Goal: Information Seeking & Learning: Check status

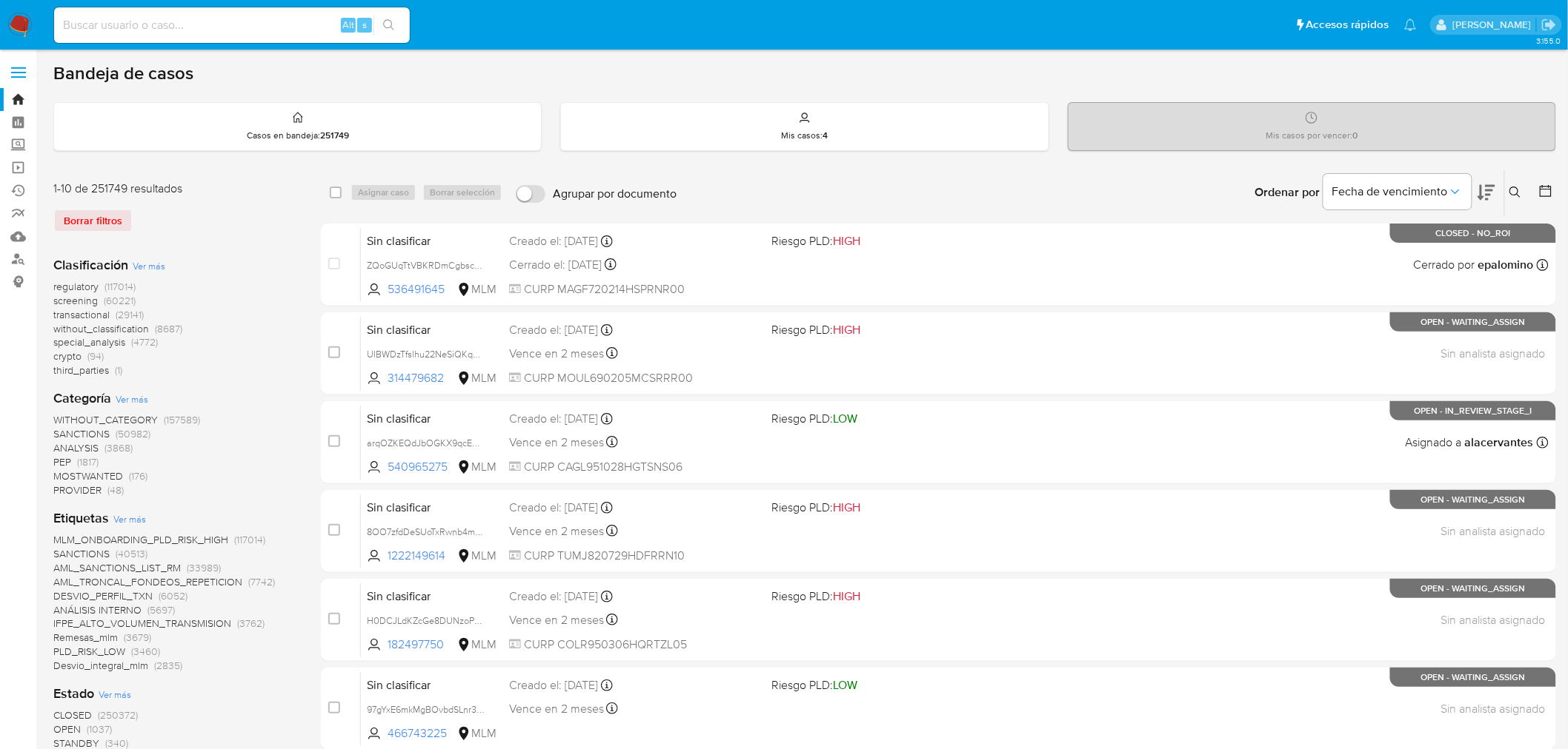
click at [141, 34] on div "Alt s" at bounding box center [232, 25] width 355 height 35
click at [142, 26] on input at bounding box center [232, 25] width 355 height 19
paste input "KdkoHYvBgd47ZzAeptVxM2ds"
type input "KdkoHYvBgd47ZzAeptVxM2ds"
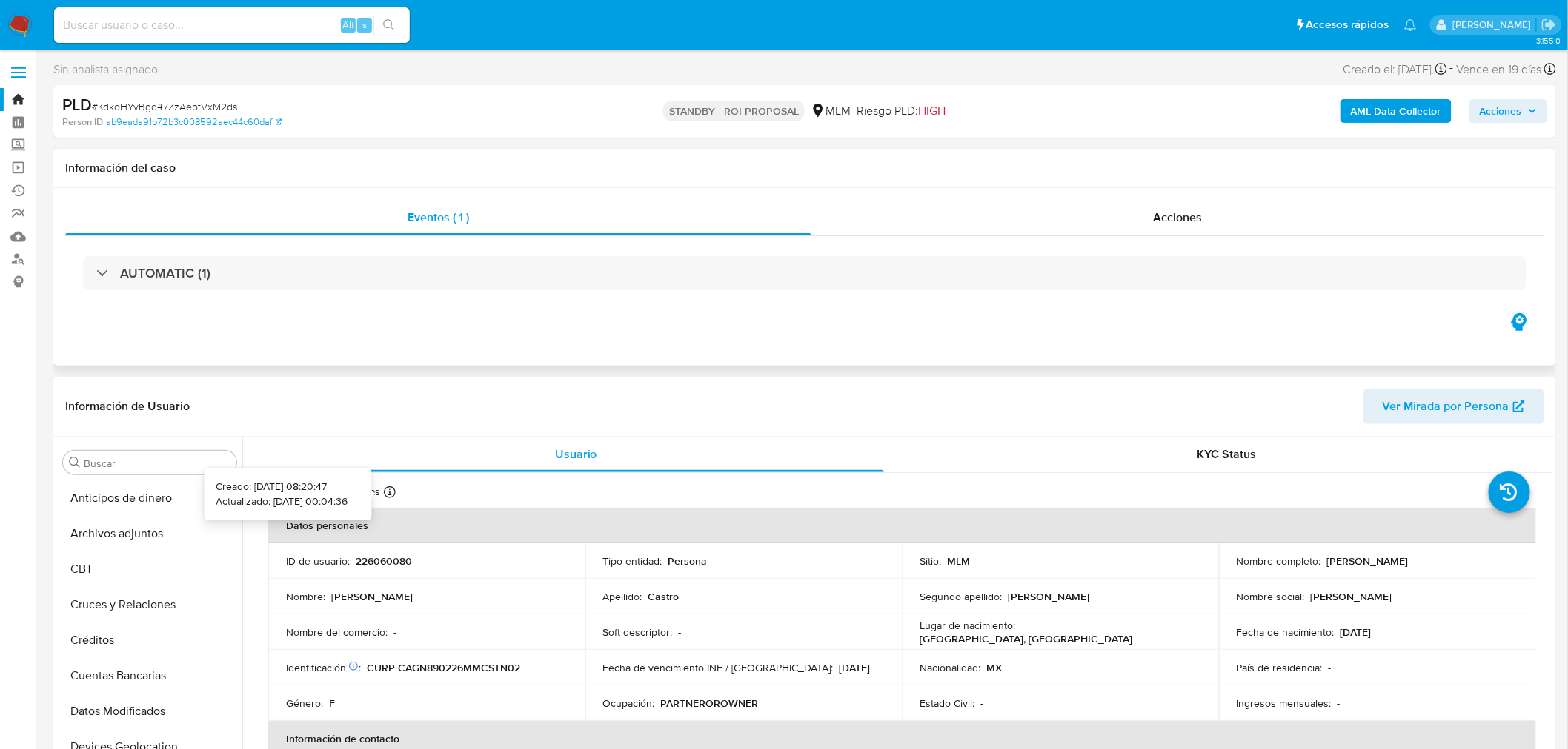
select select "10"
click at [1189, 219] on span "Acciones" at bounding box center [1177, 218] width 49 height 17
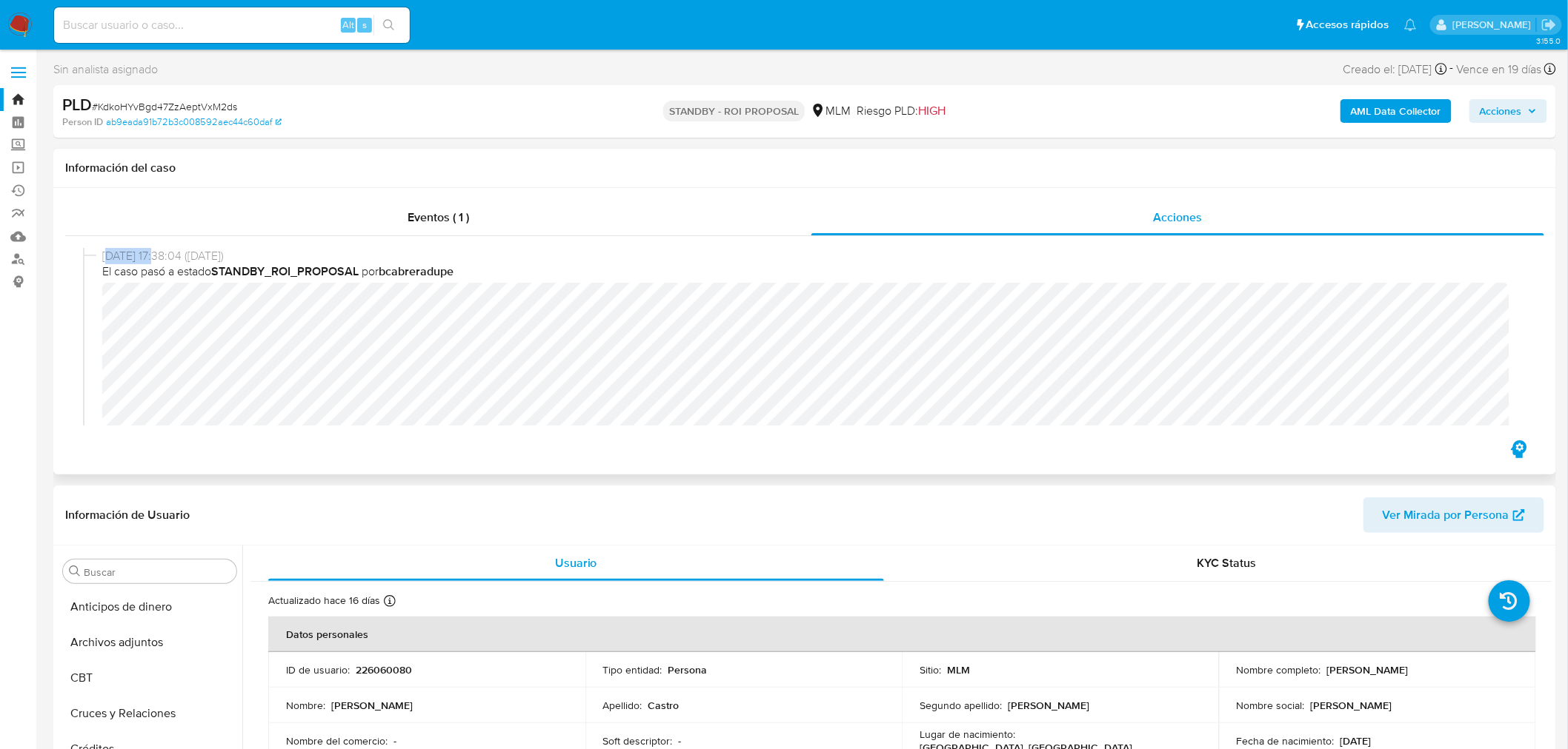
drag, startPoint x: 160, startPoint y: 257, endPoint x: 105, endPoint y: 255, distance: 55.0
click at [105, 255] on span "17/08/2025 17:38:04 (hace 5 días)" at bounding box center [811, 256] width 1418 height 16
click at [142, 652] on button "Archivos adjuntos" at bounding box center [143, 642] width 174 height 35
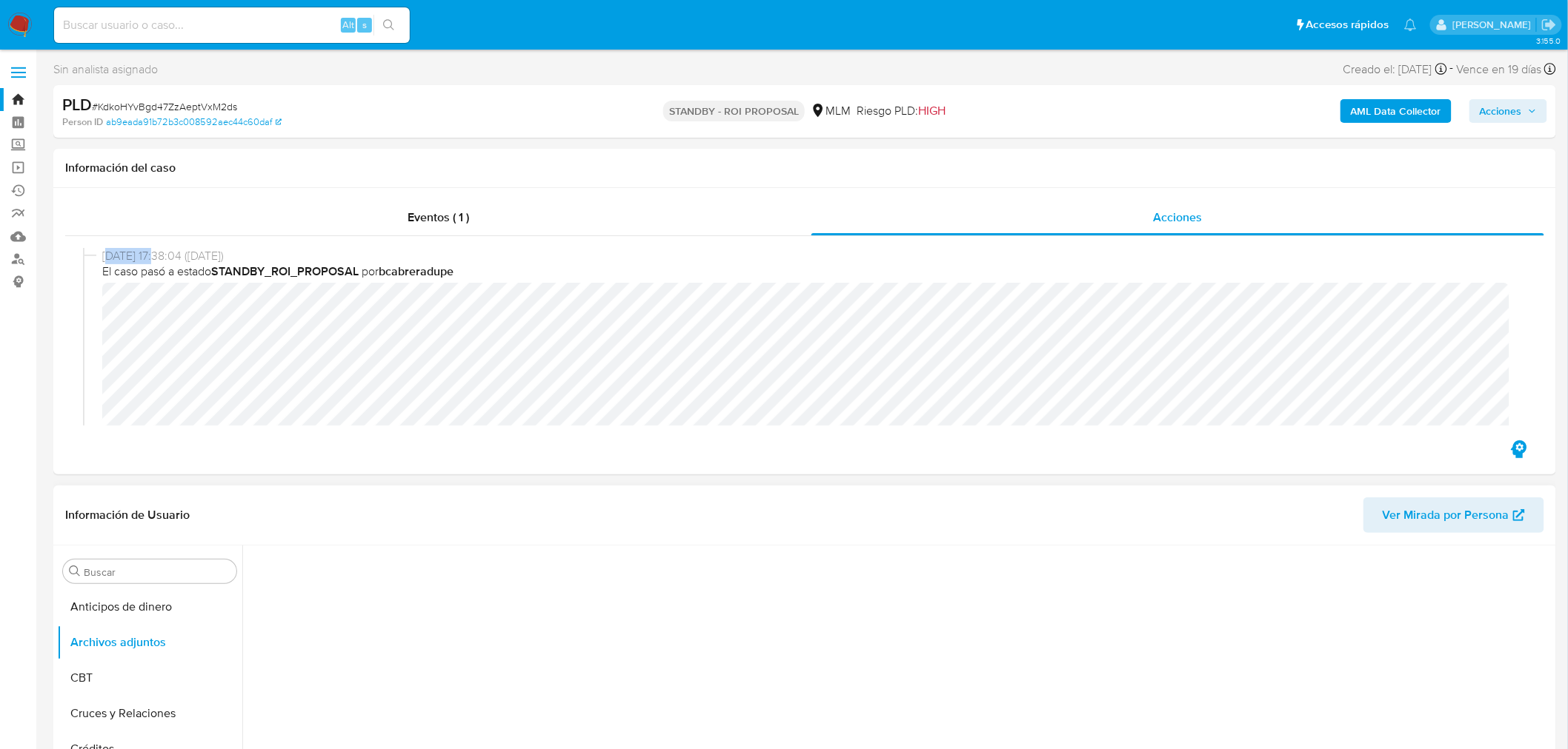
scroll to position [164, 0]
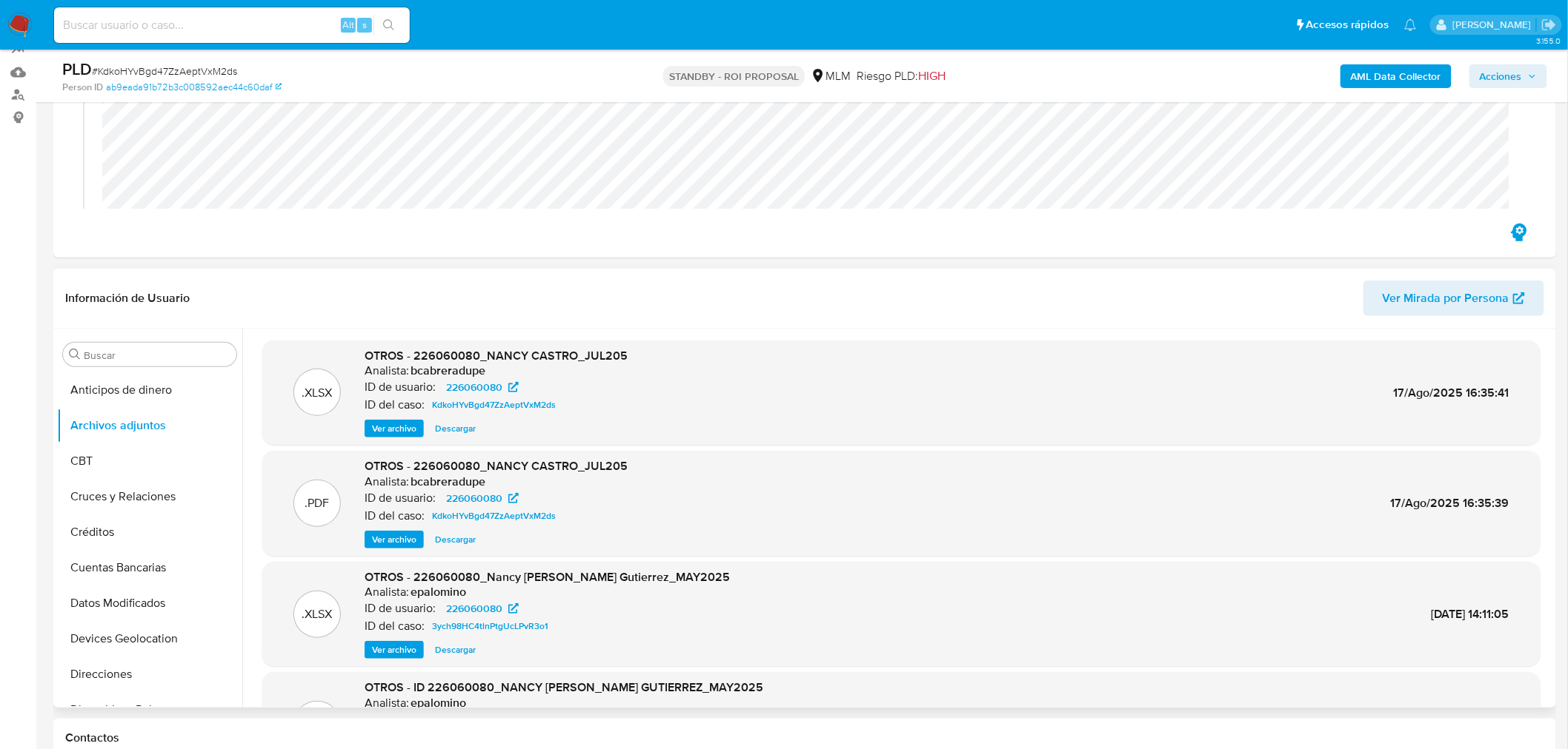
click at [386, 544] on span "Ver archivo" at bounding box center [393, 539] width 44 height 15
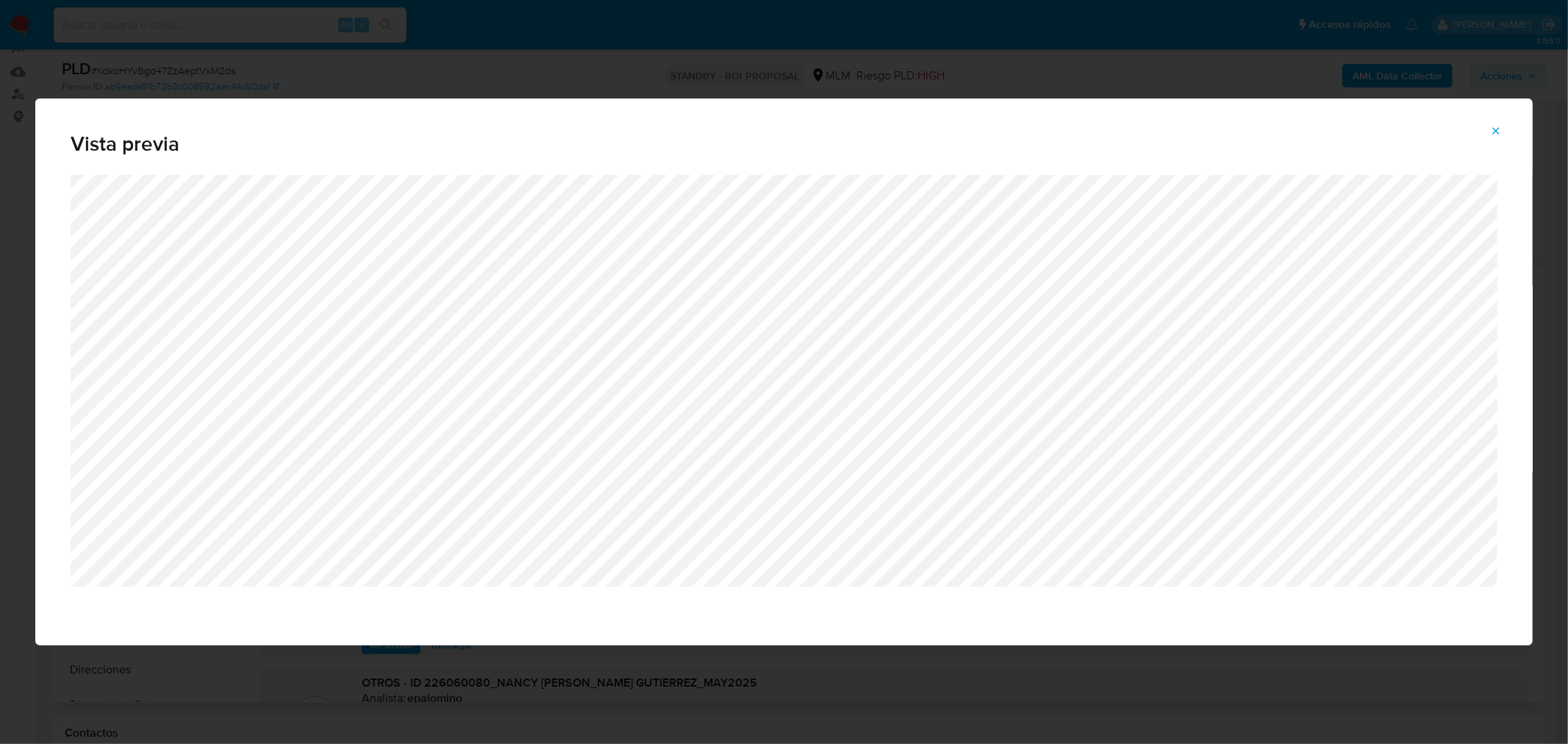
click at [1501, 140] on span "Attachment preview" at bounding box center [1496, 131] width 12 height 21
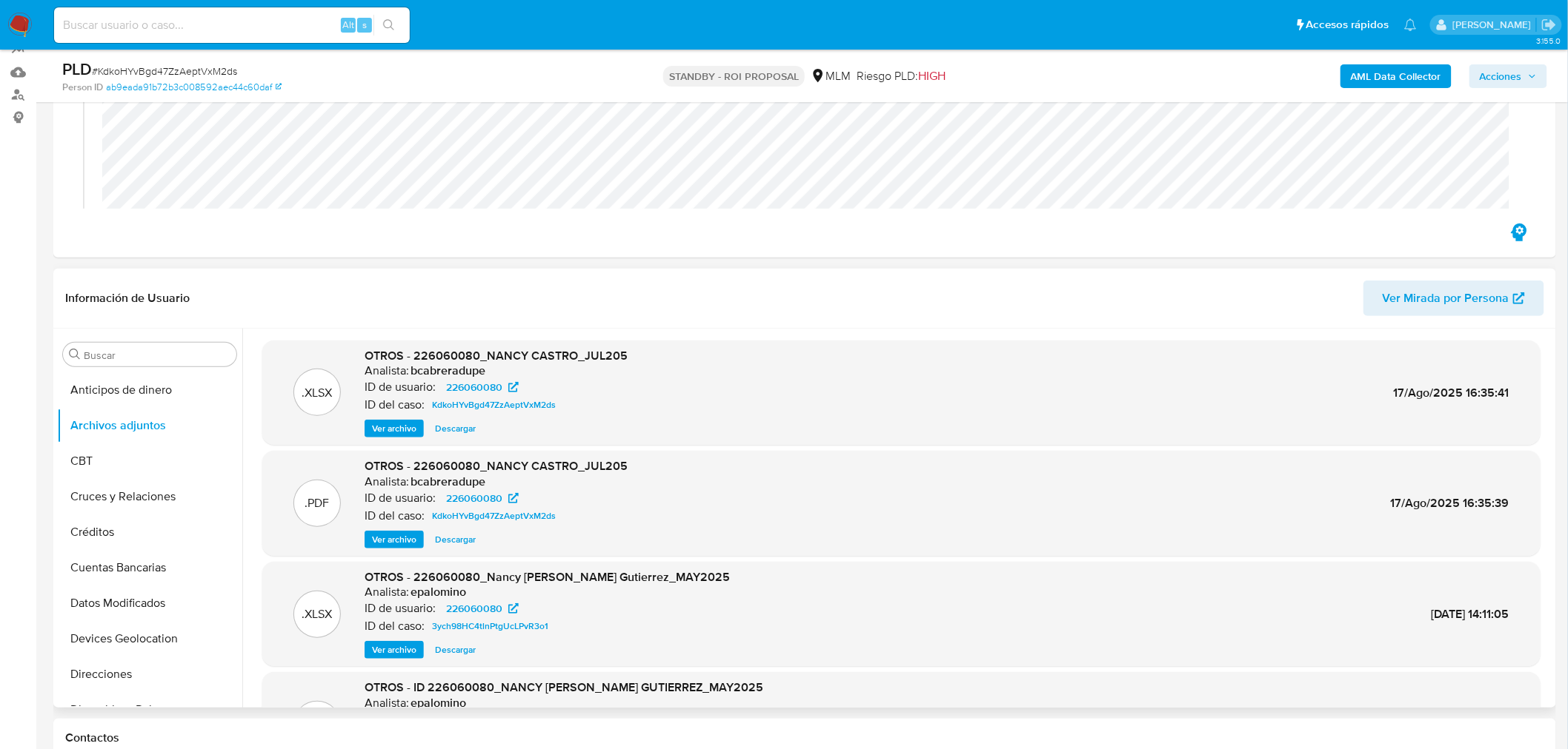
click at [819, 312] on header "Información de Usuario Ver Mirada por Persona" at bounding box center [804, 298] width 1479 height 35
click at [191, 34] on div "Alt s" at bounding box center [232, 25] width 355 height 35
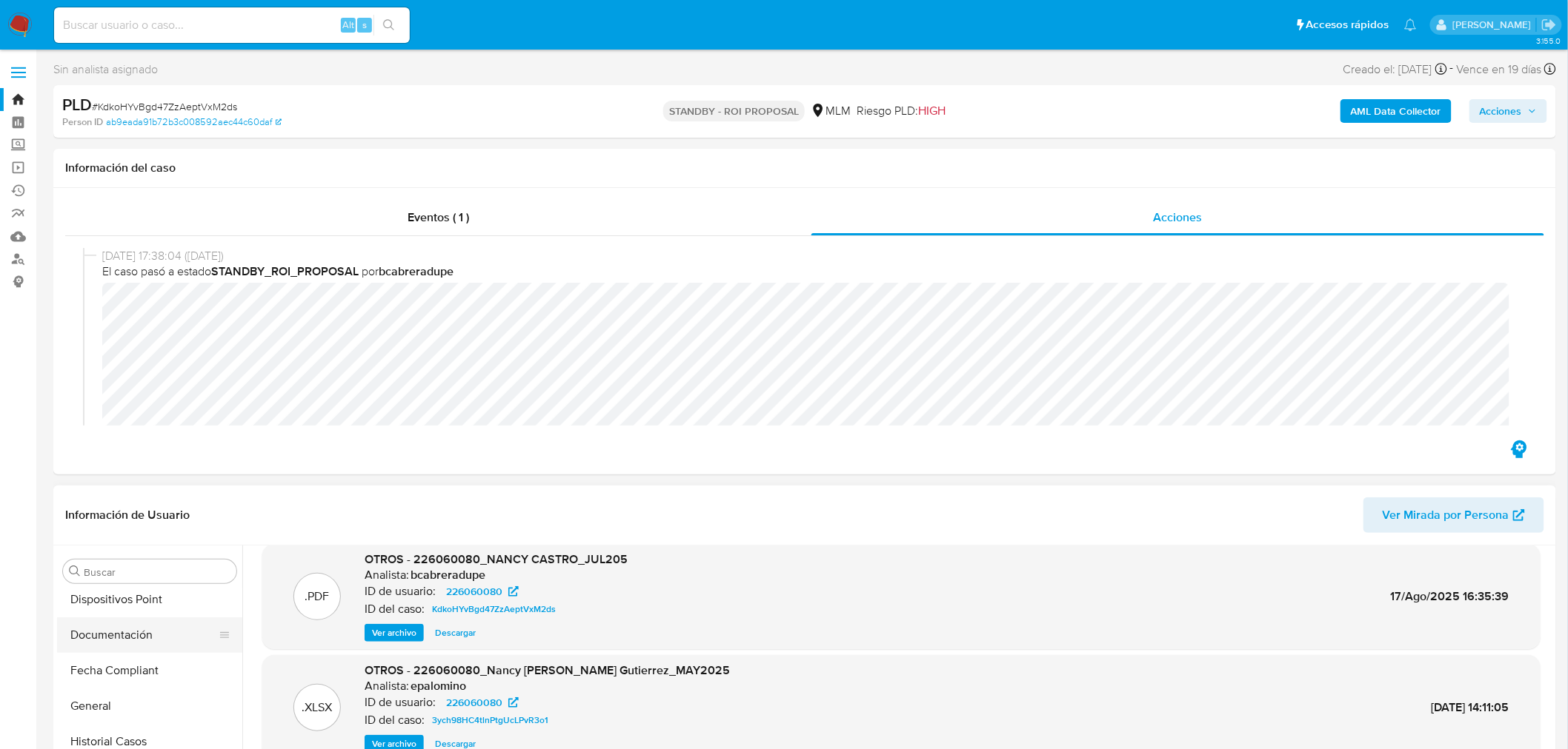
scroll to position [329, 0]
drag, startPoint x: 118, startPoint y: 701, endPoint x: 143, endPoint y: 698, distance: 25.2
click at [118, 701] on button "General" at bounding box center [143, 704] width 174 height 35
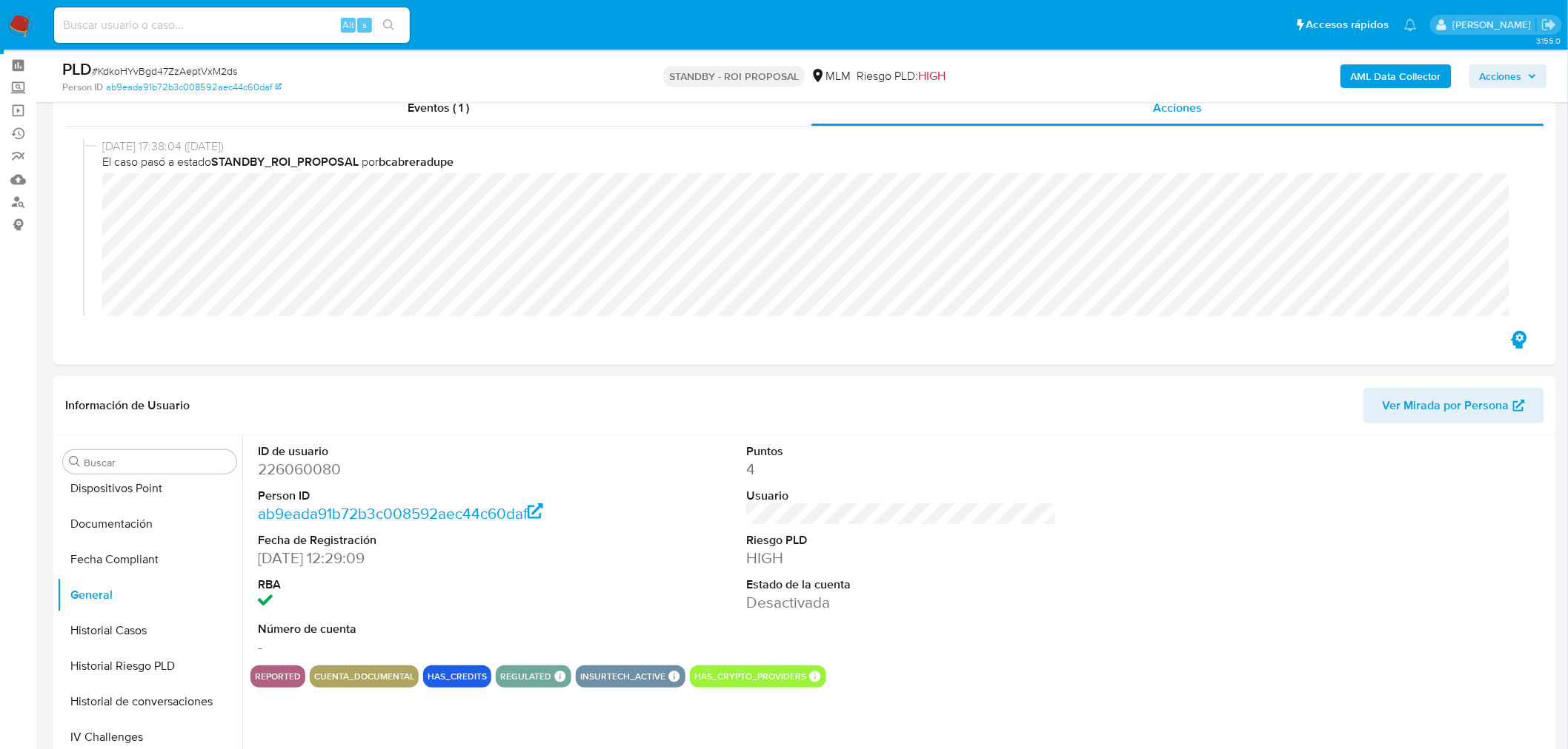
scroll to position [82, 0]
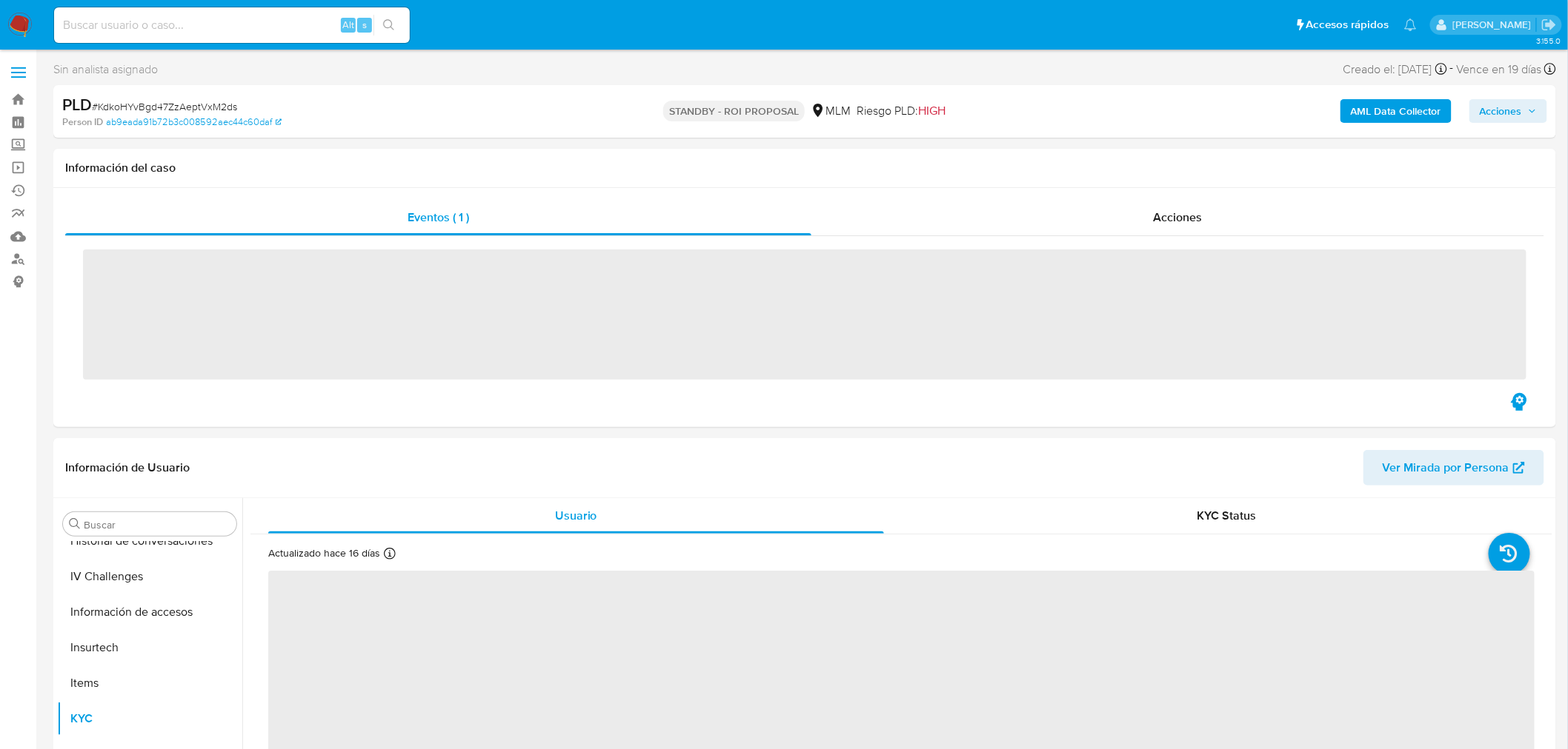
scroll to position [625, 0]
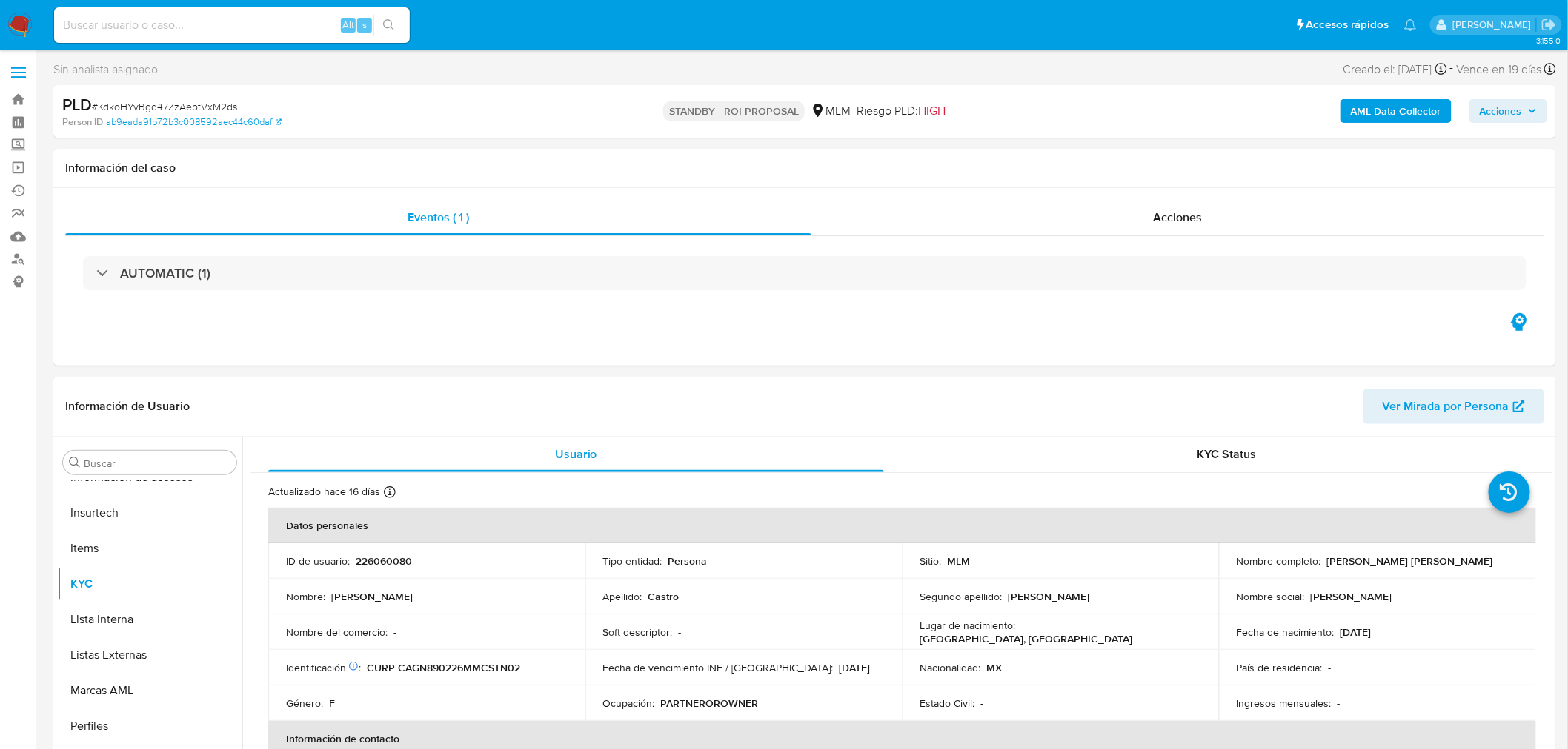
select select "10"
click at [115, 12] on div "Alt s" at bounding box center [232, 25] width 355 height 35
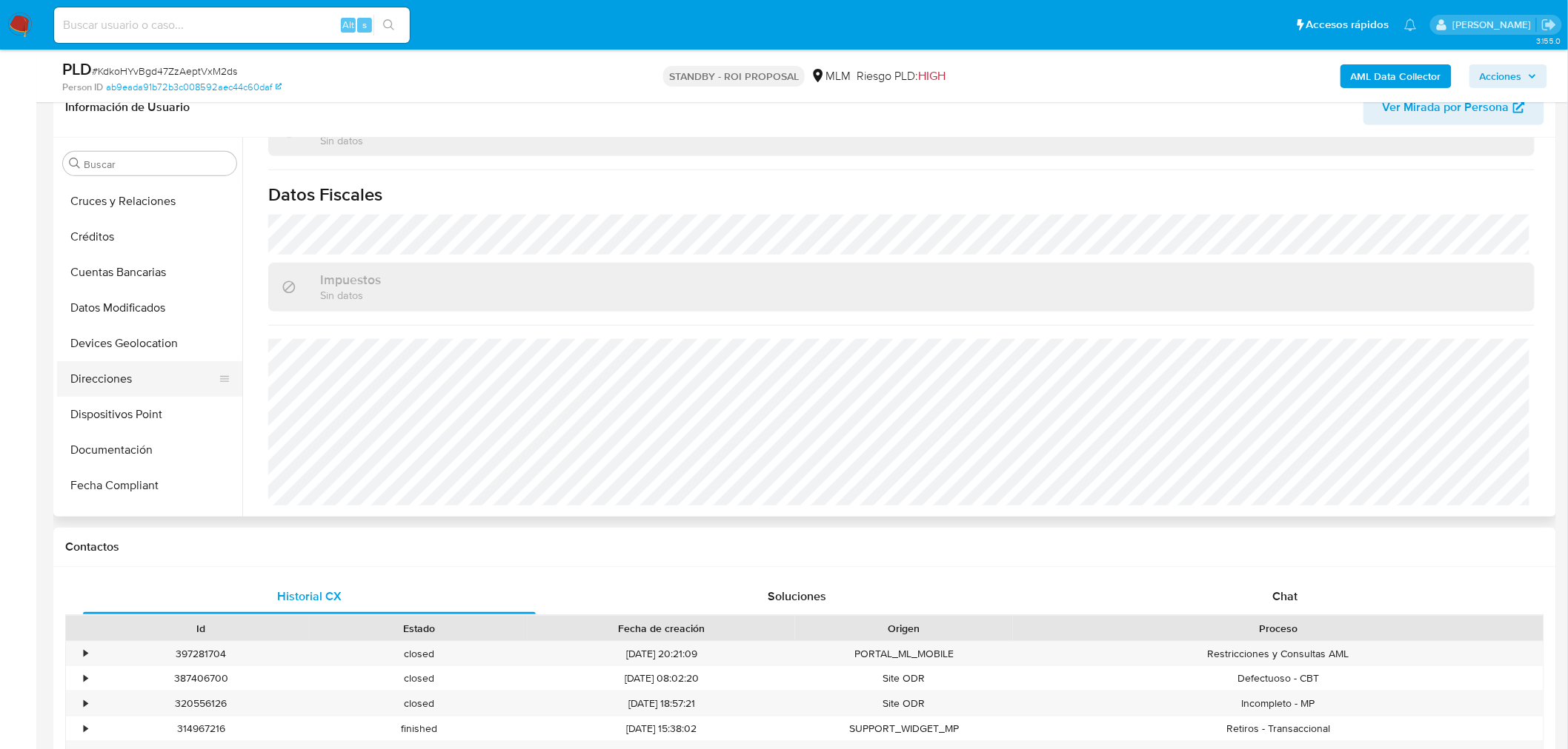
scroll to position [164, 0]
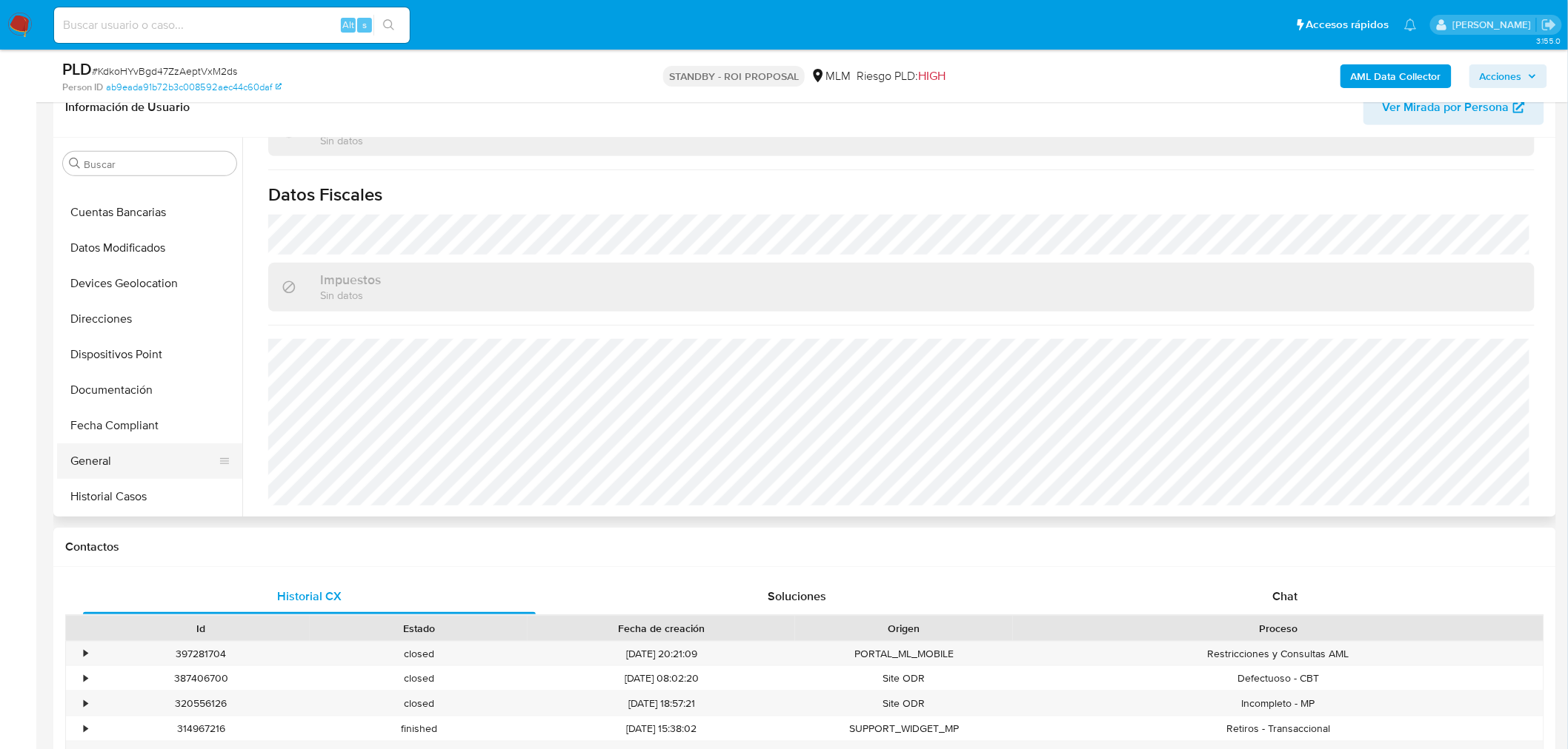
click at [141, 454] on button "General" at bounding box center [143, 460] width 174 height 35
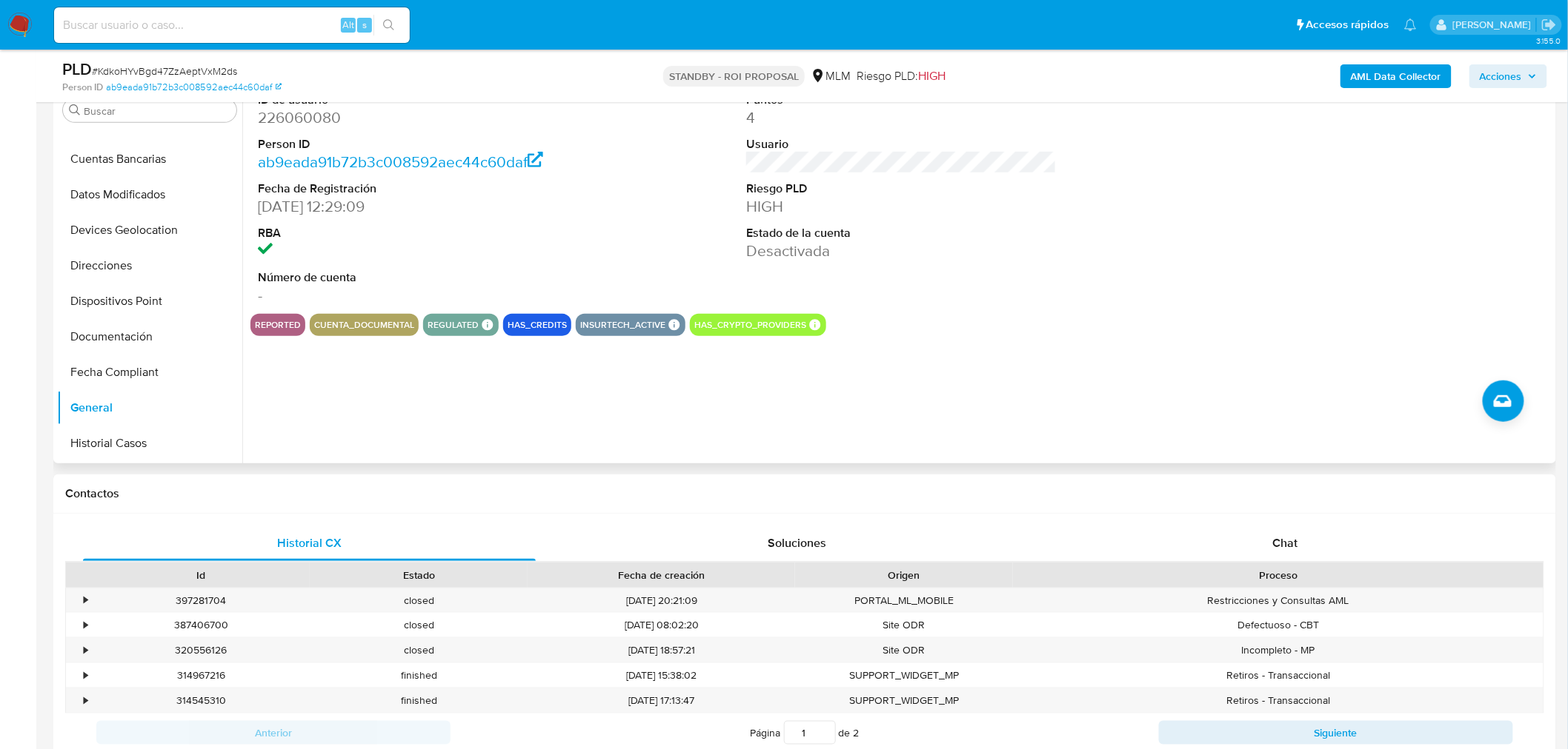
scroll to position [329, 0]
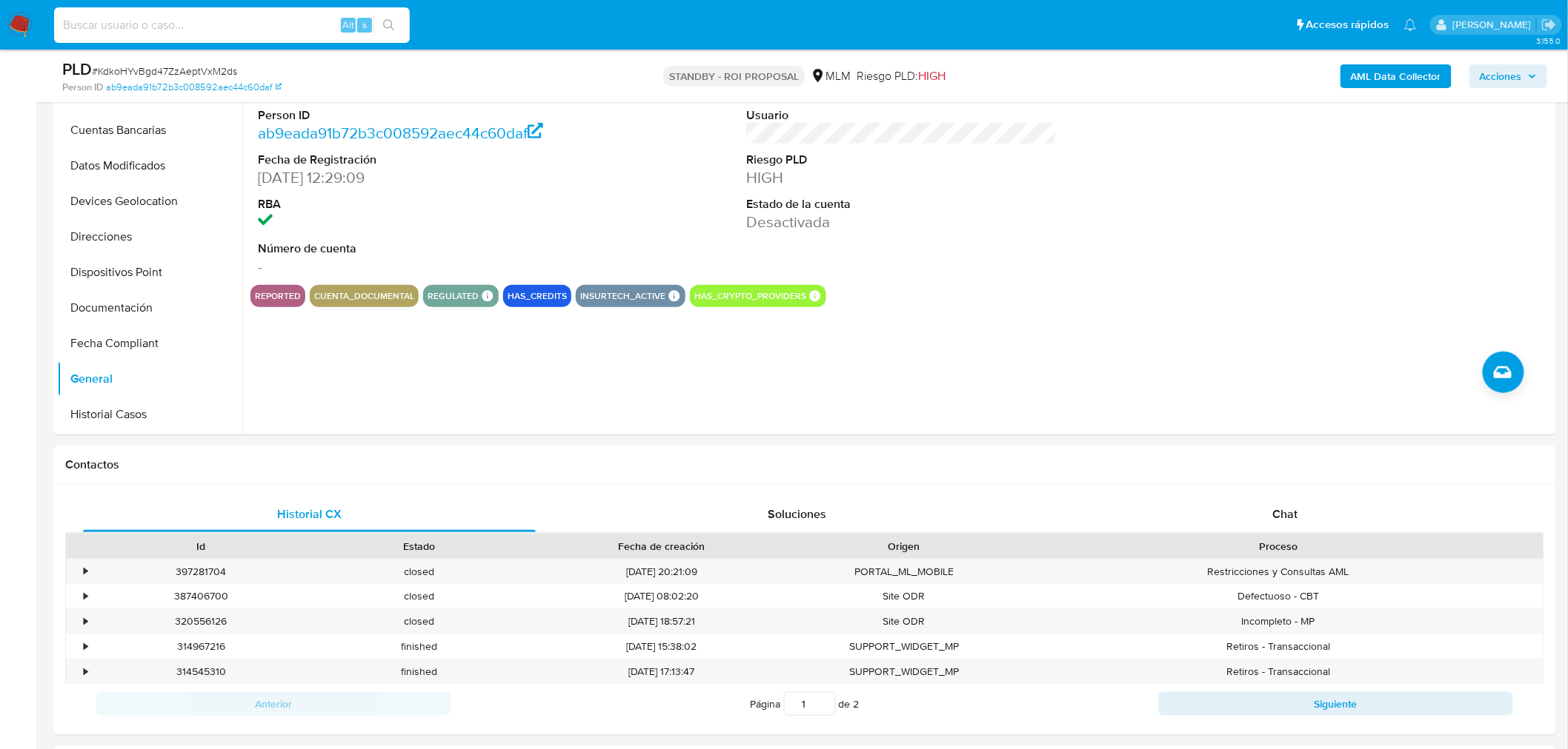
click at [210, 26] on input at bounding box center [232, 25] width 355 height 19
paste input "CNpZCW4qQkn2eg8TF0W5DTZq"
type input "CNpZCW4qQkn2eg8TF0W5DTZq"
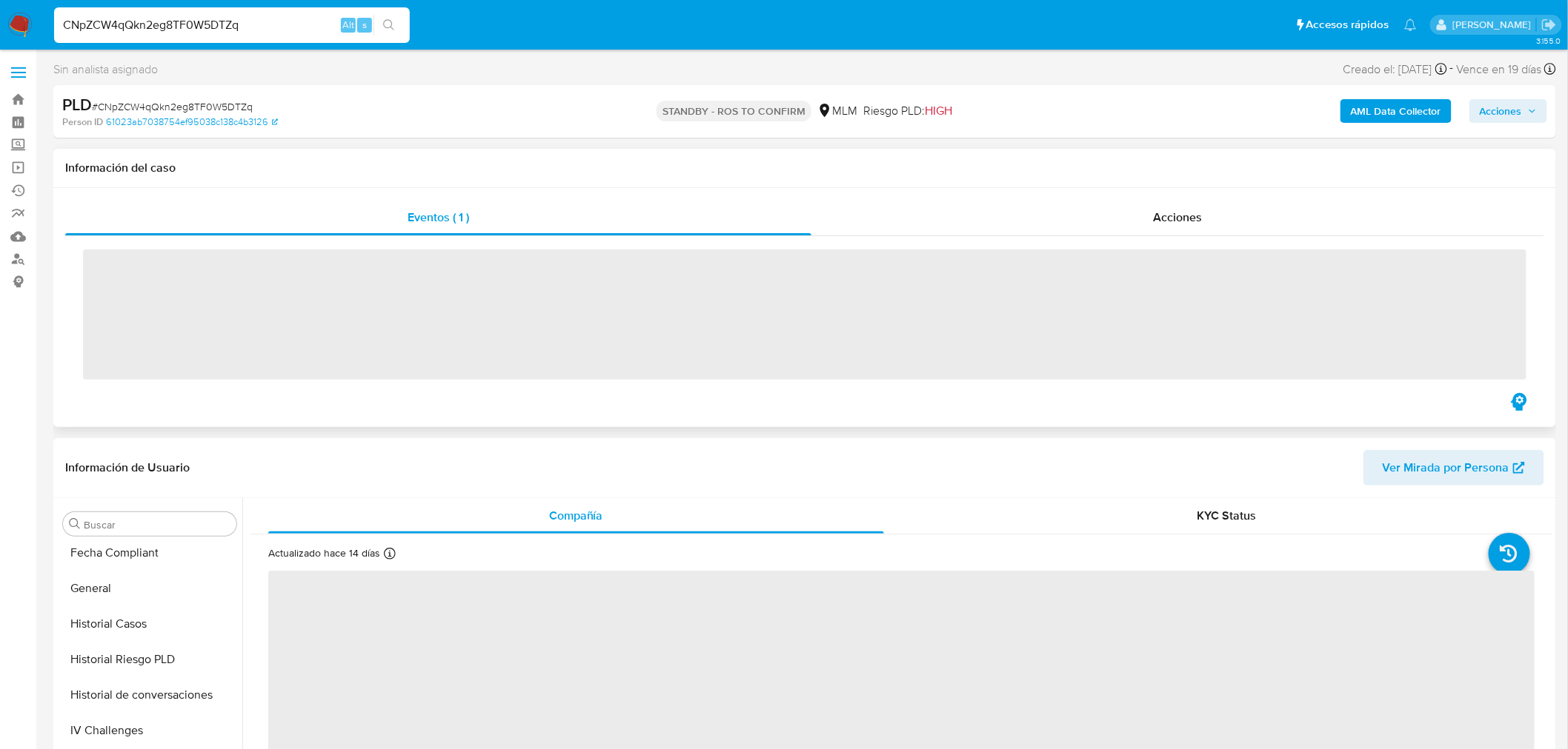
scroll to position [625, 0]
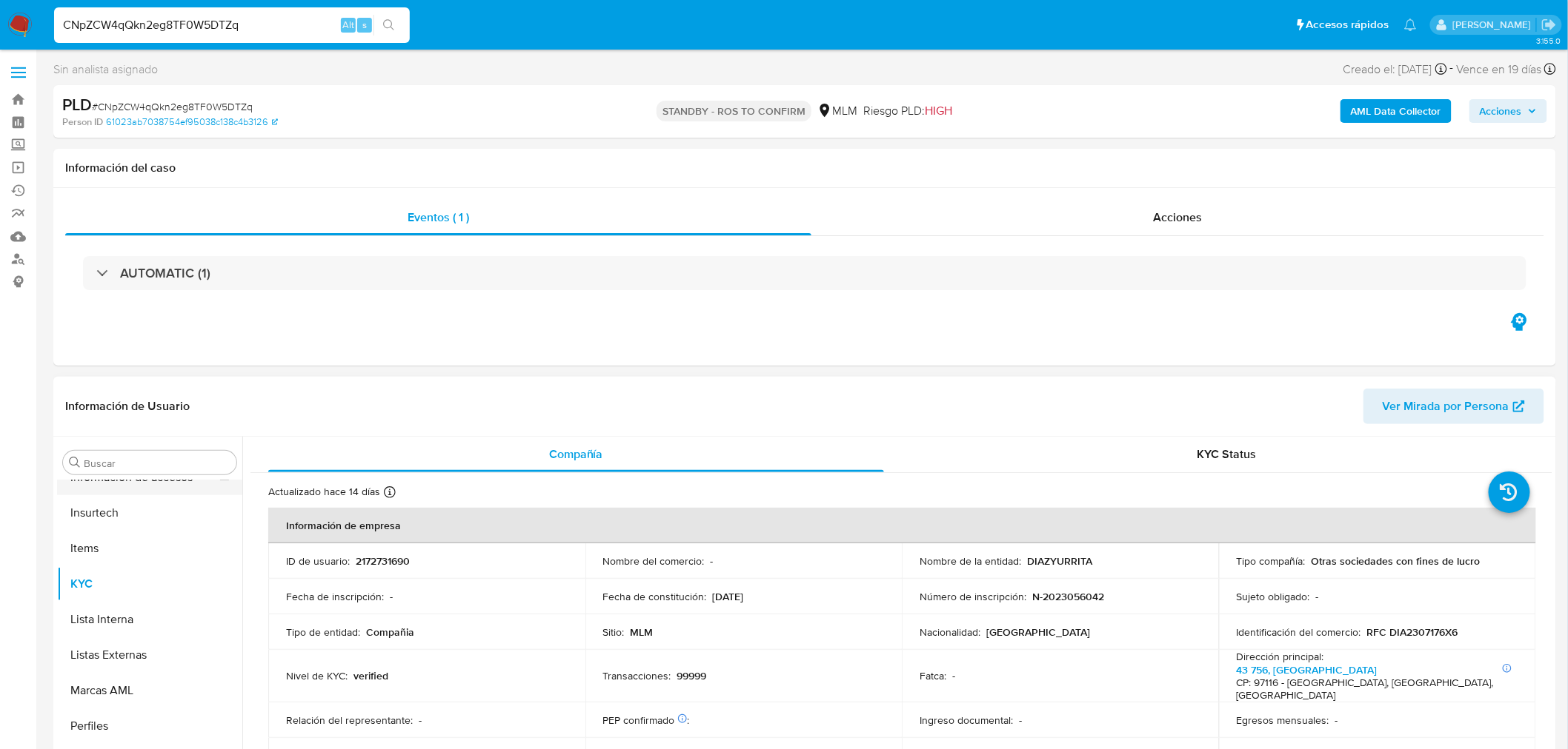
select select "10"
drag, startPoint x: 152, startPoint y: 637, endPoint x: 285, endPoint y: 632, distance: 133.1
click at [152, 635] on button "General" at bounding box center [150, 628] width 185 height 35
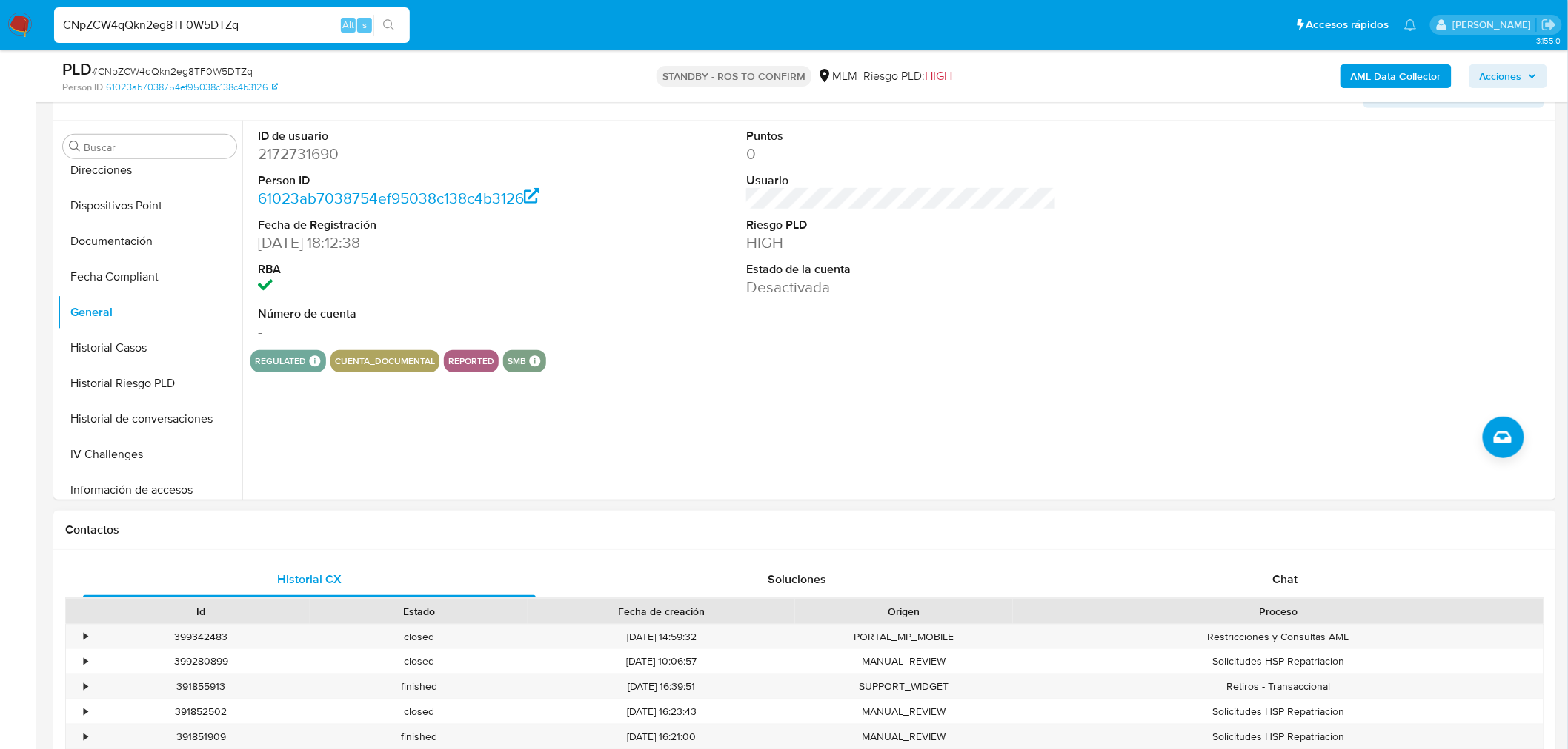
scroll to position [246, 0]
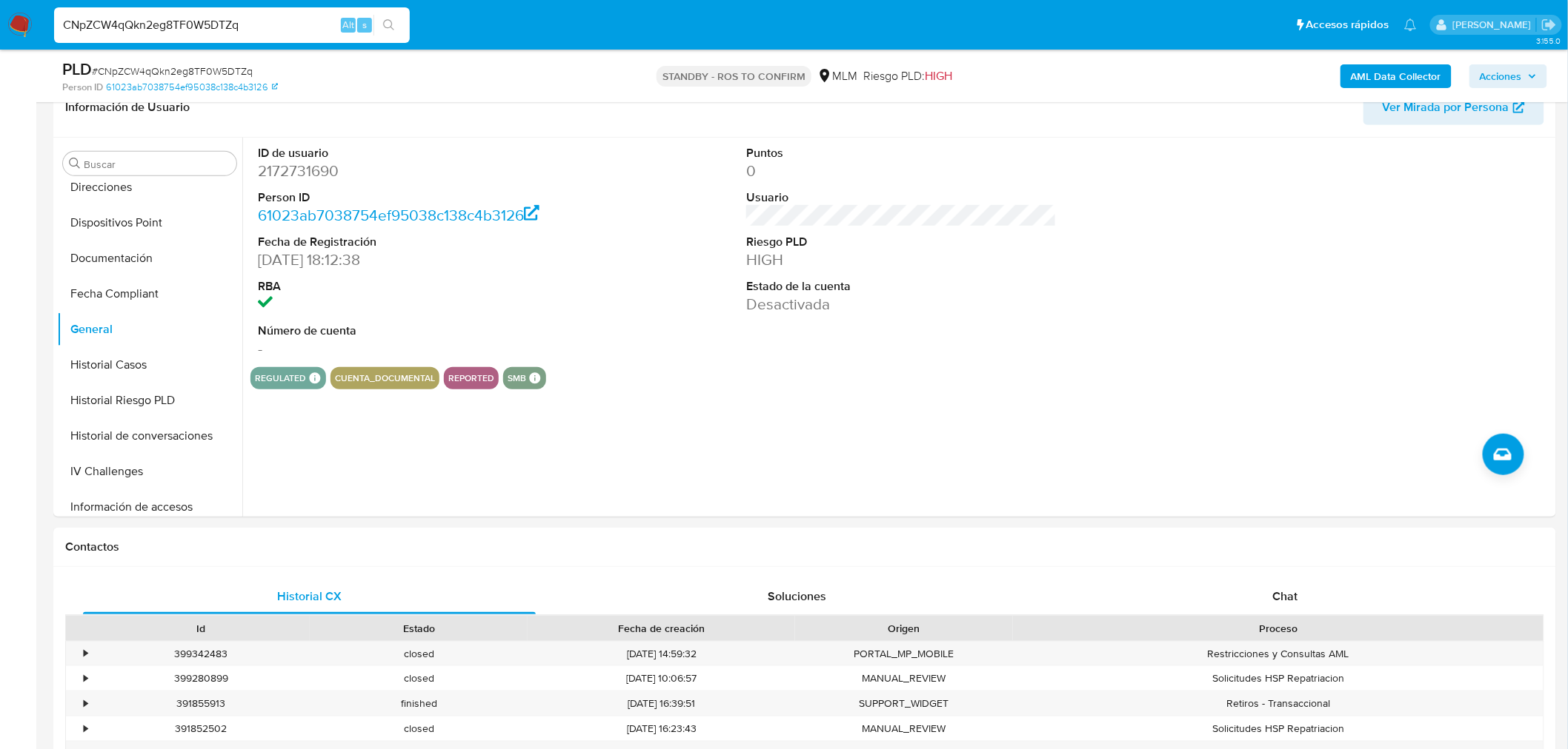
click at [123, 20] on input "CNpZCW4qQkn2eg8TF0W5DTZq" at bounding box center [232, 25] width 355 height 19
paste input "tE0NvdNx3af52GZfYUrh28fR"
type input "tE0NvdNx3af52GZfYUrh28fR"
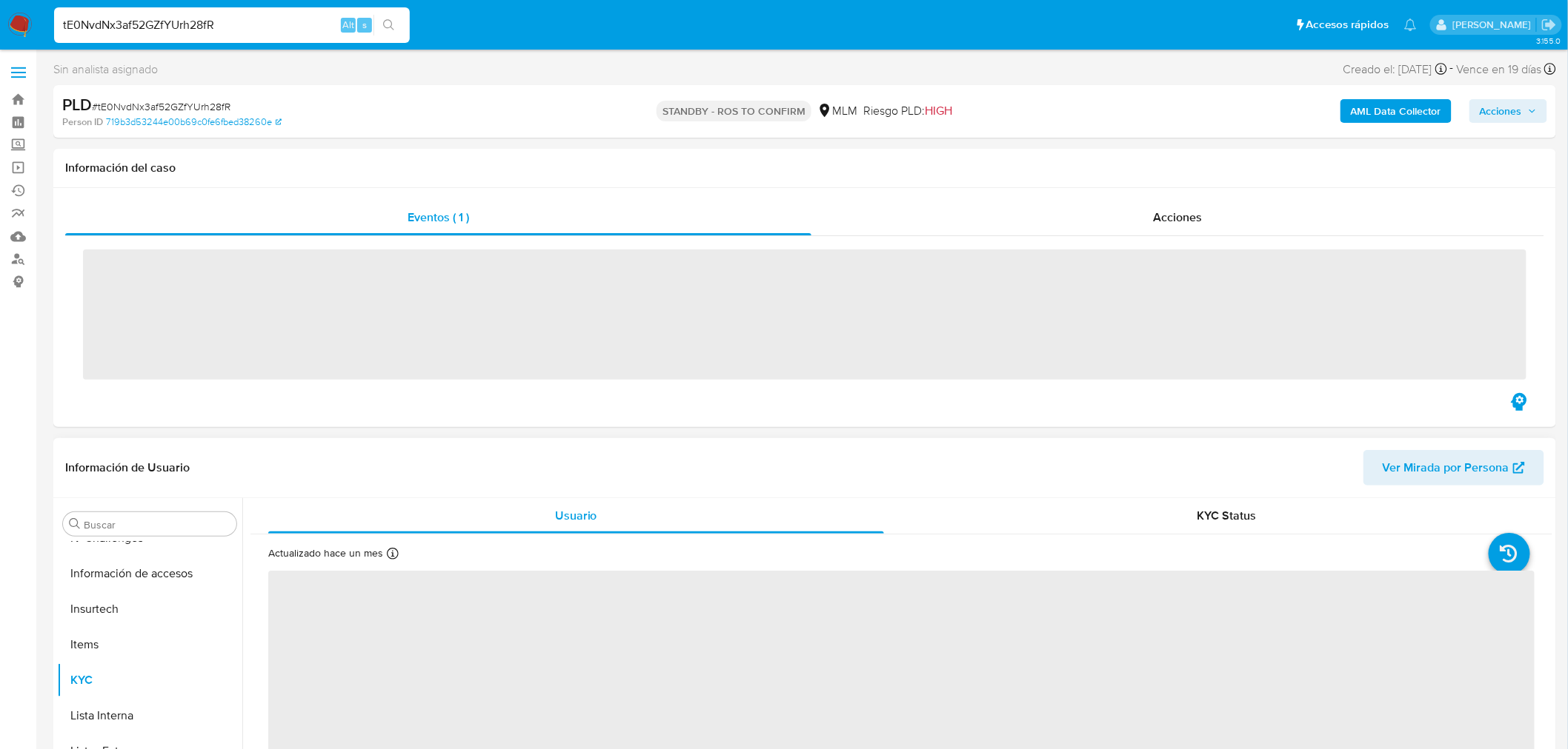
scroll to position [625, 0]
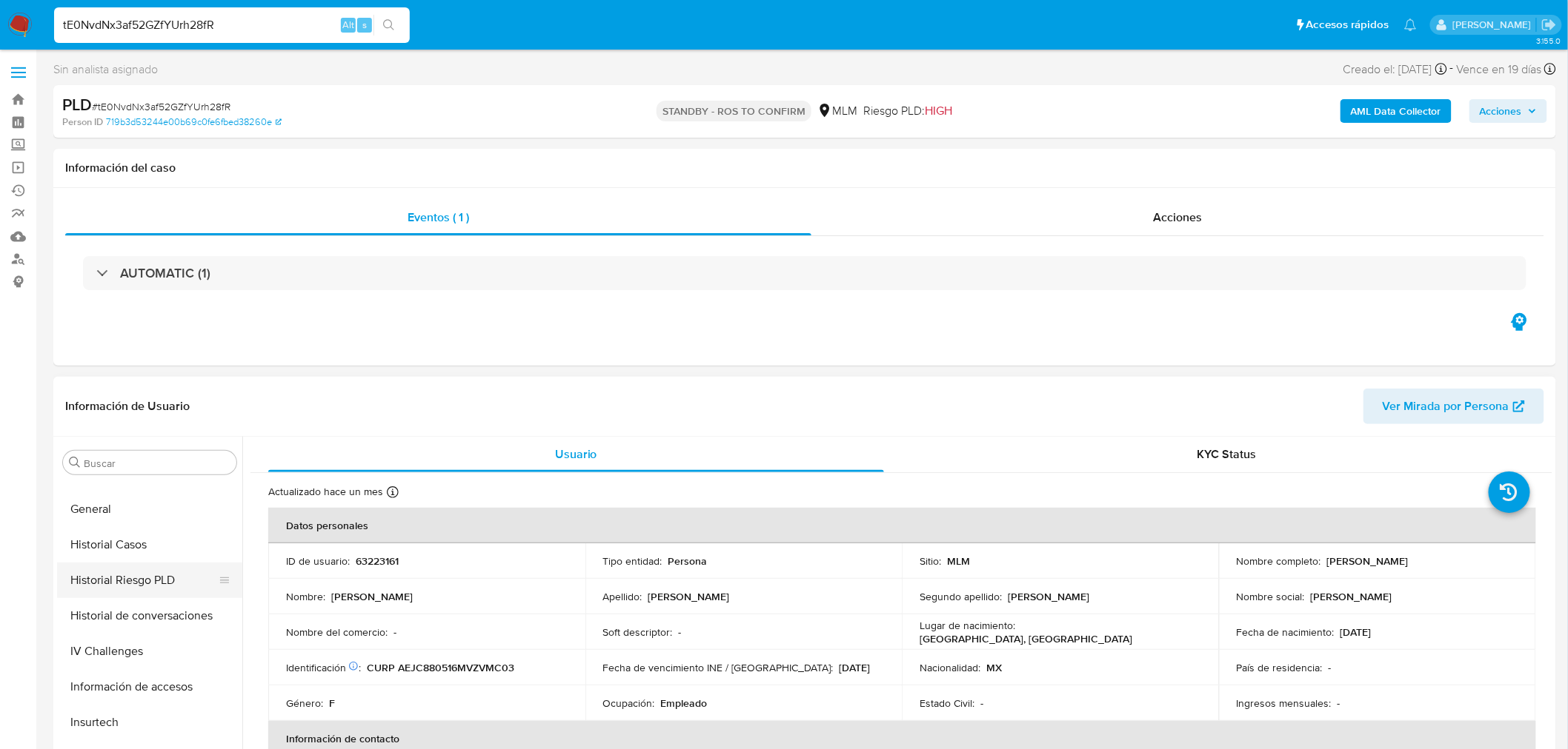
select select "10"
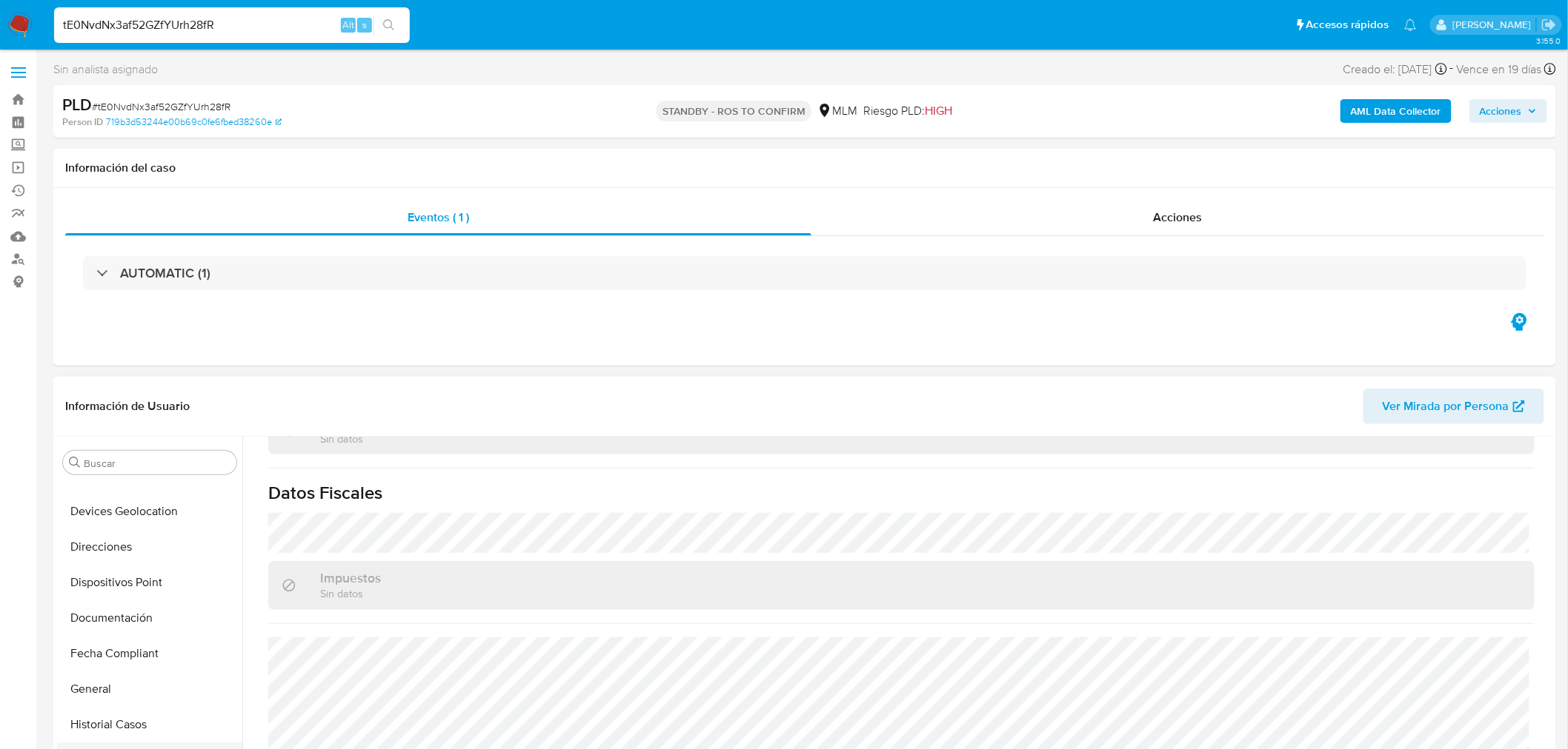
scroll to position [410, 0]
click at [96, 528] on button "General" at bounding box center [143, 514] width 174 height 35
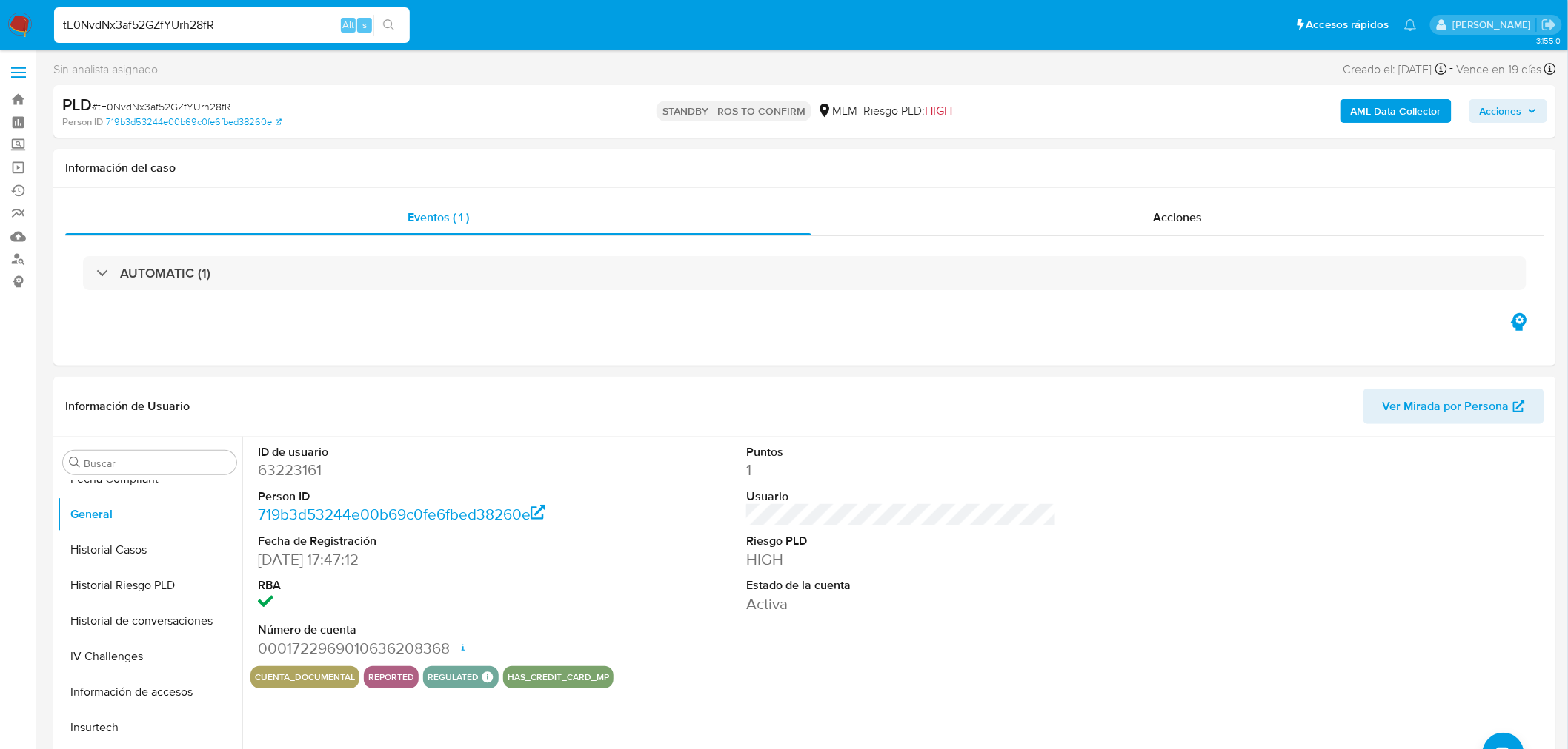
click at [197, 18] on input "tE0NvdNx3af52GZfYUrh28fR" at bounding box center [232, 25] width 355 height 19
paste input "CNpZCW4qQkn2eg8TF0W5DTZq"
type input "CNpZCW4qQkn2eg8TF0W5DTZq"
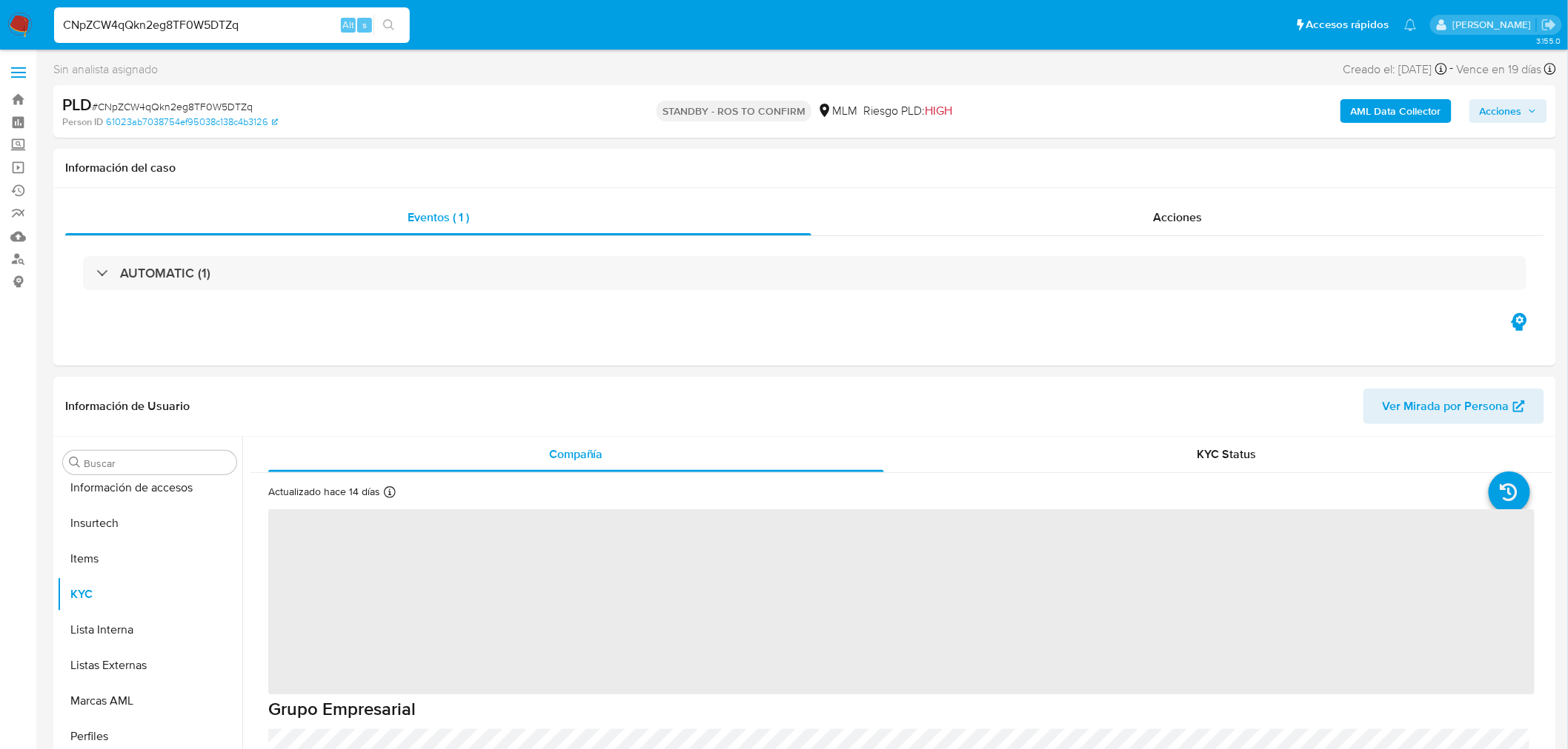
scroll to position [625, 0]
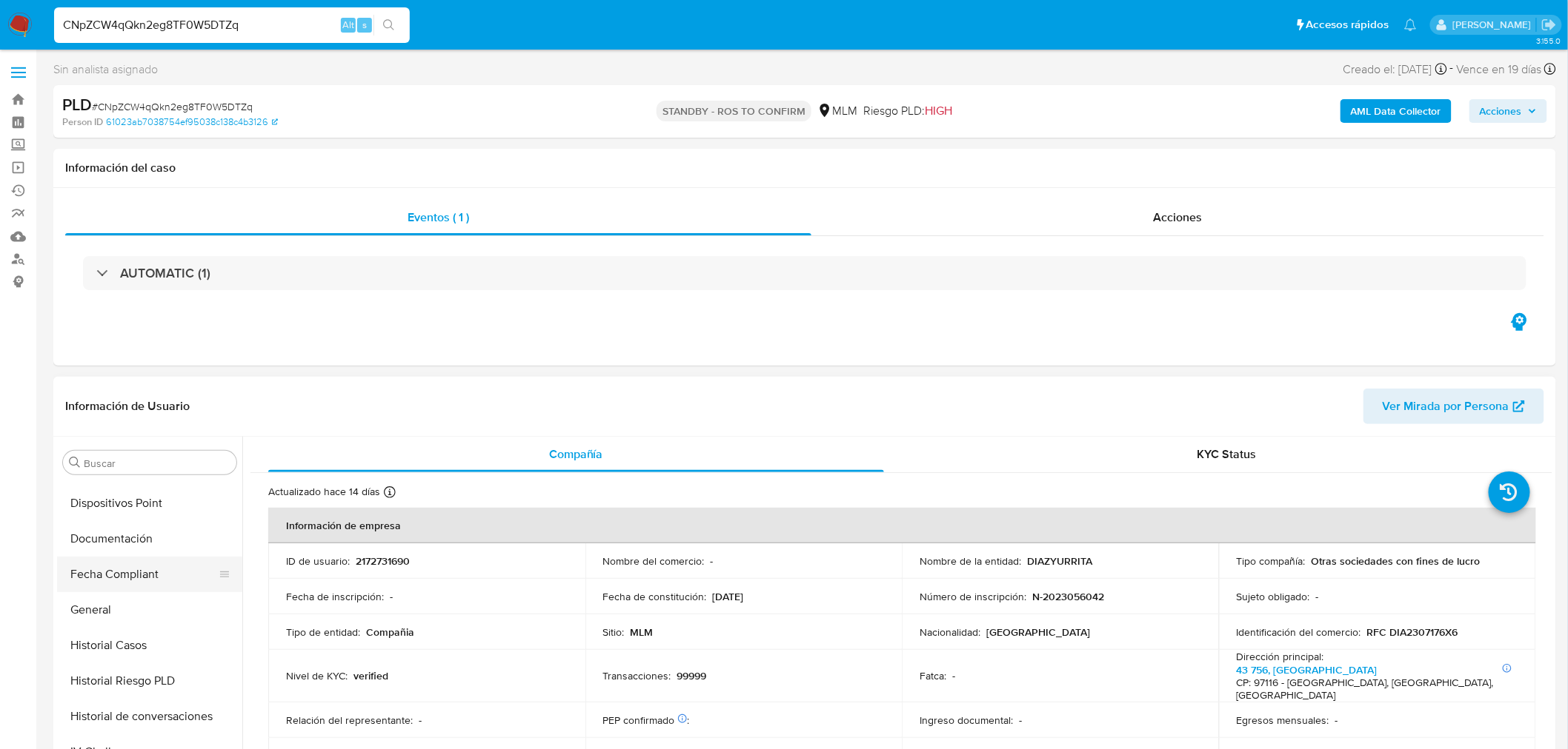
select select "10"
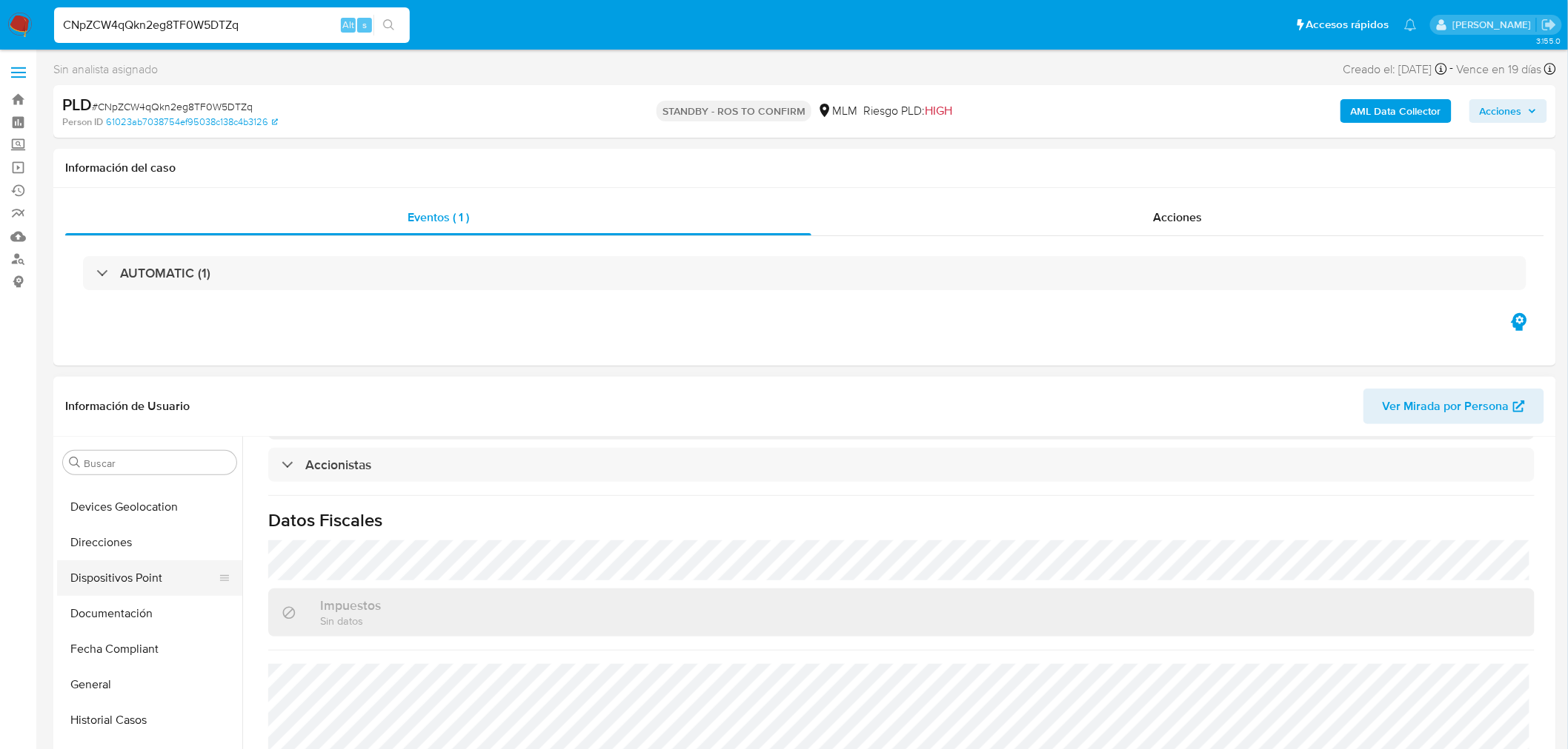
scroll to position [246, 0]
click at [136, 668] on button "General" at bounding box center [143, 678] width 174 height 35
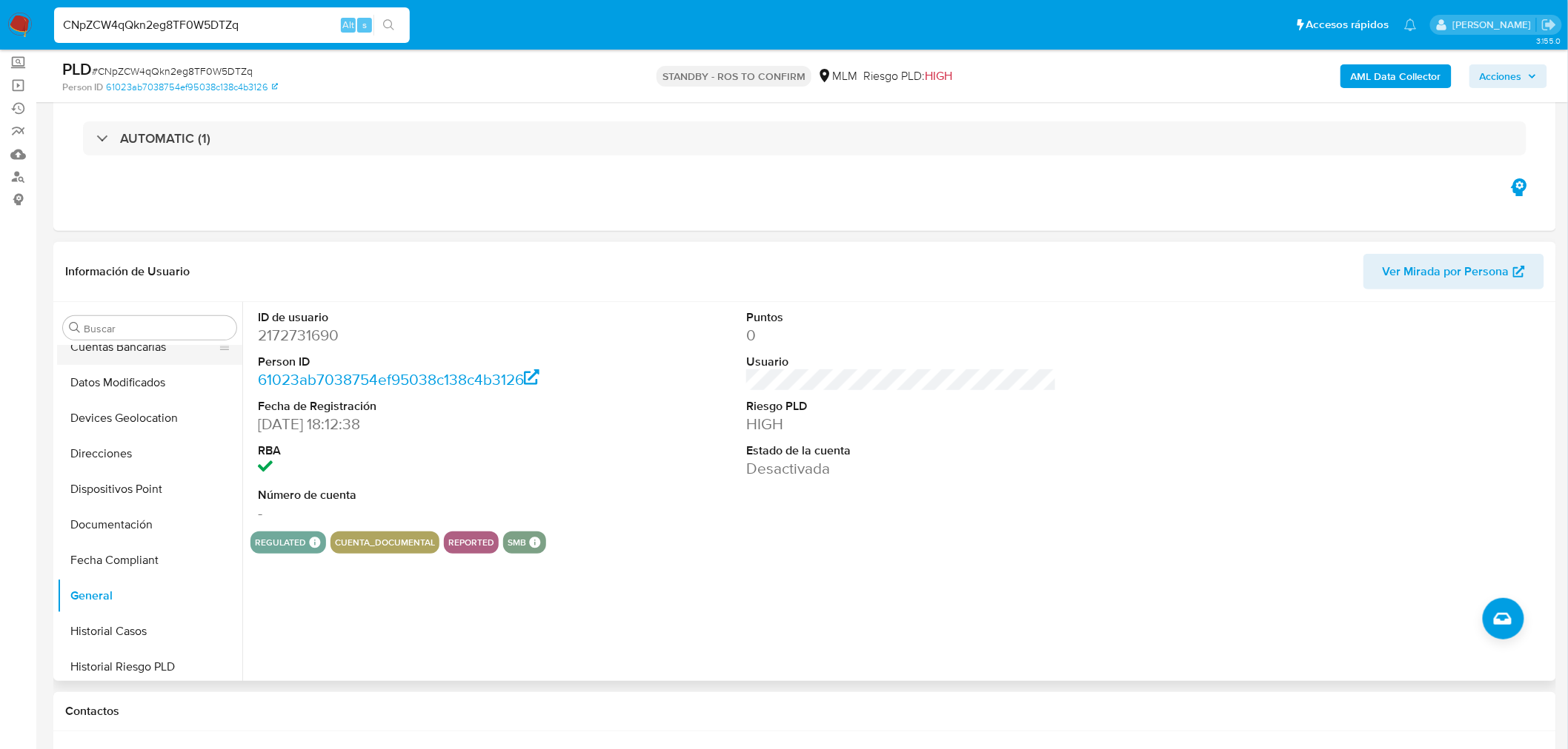
scroll to position [0, 0]
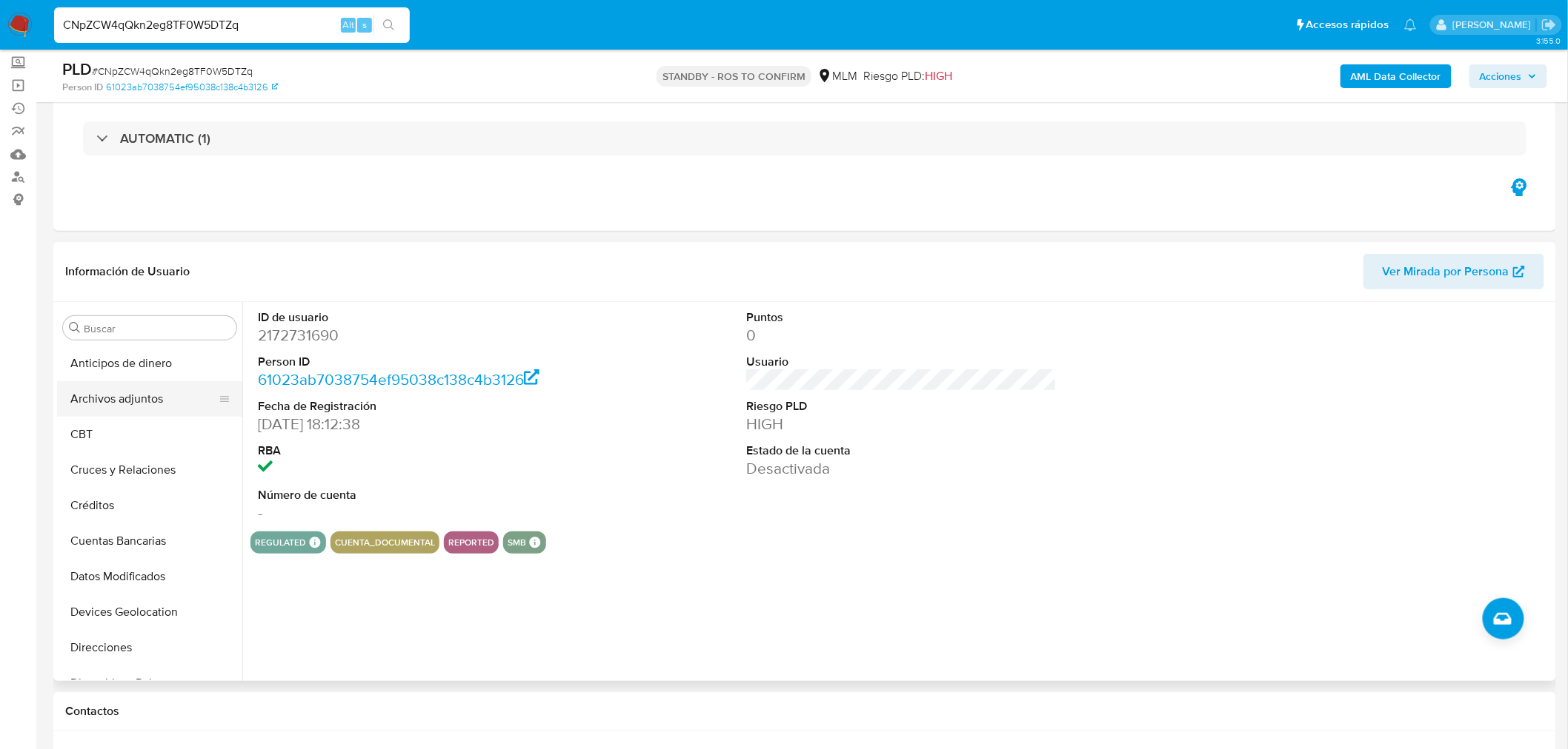
drag, startPoint x: 117, startPoint y: 398, endPoint x: 92, endPoint y: 405, distance: 26.0
click at [117, 398] on button "Archivos adjuntos" at bounding box center [143, 398] width 174 height 35
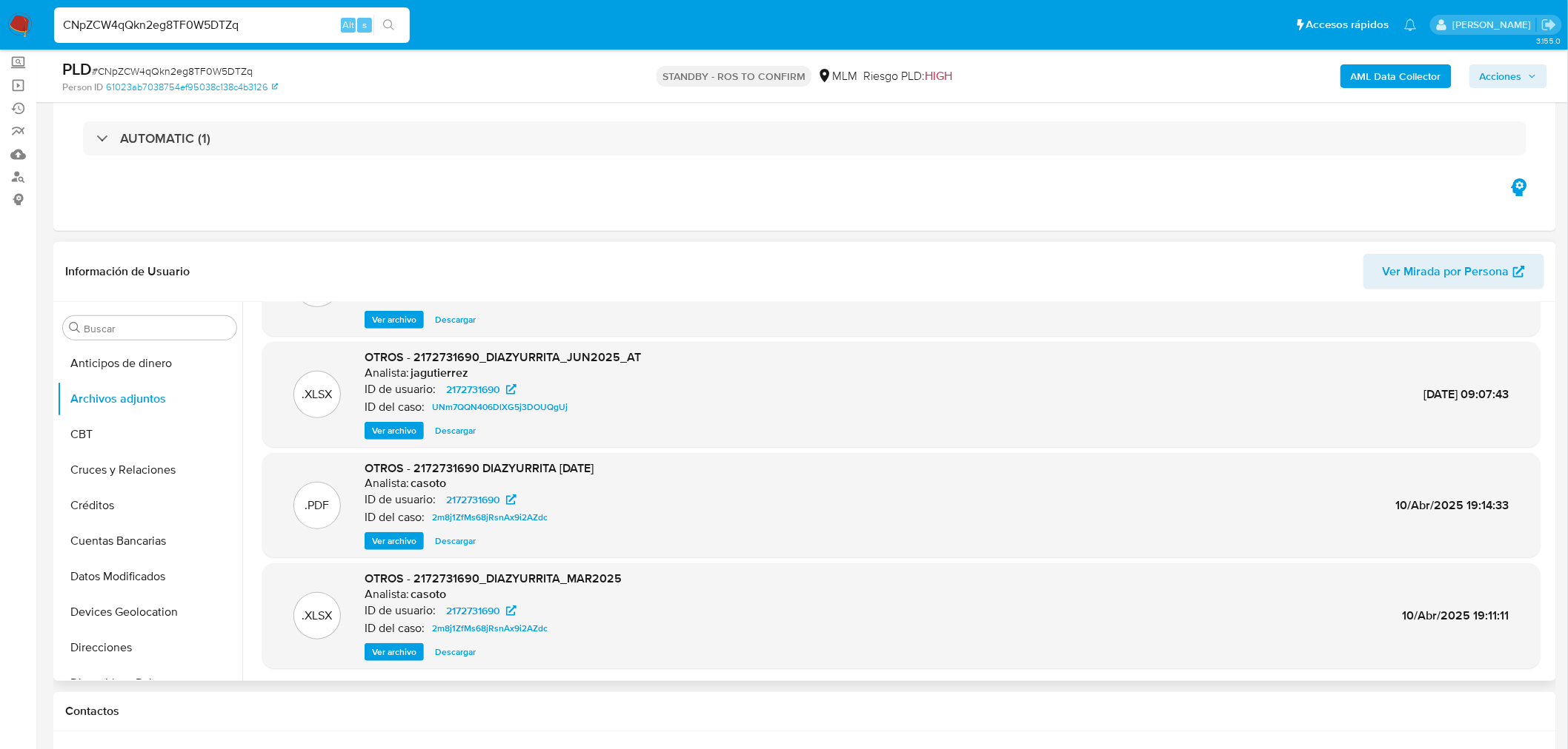
scroll to position [124, 0]
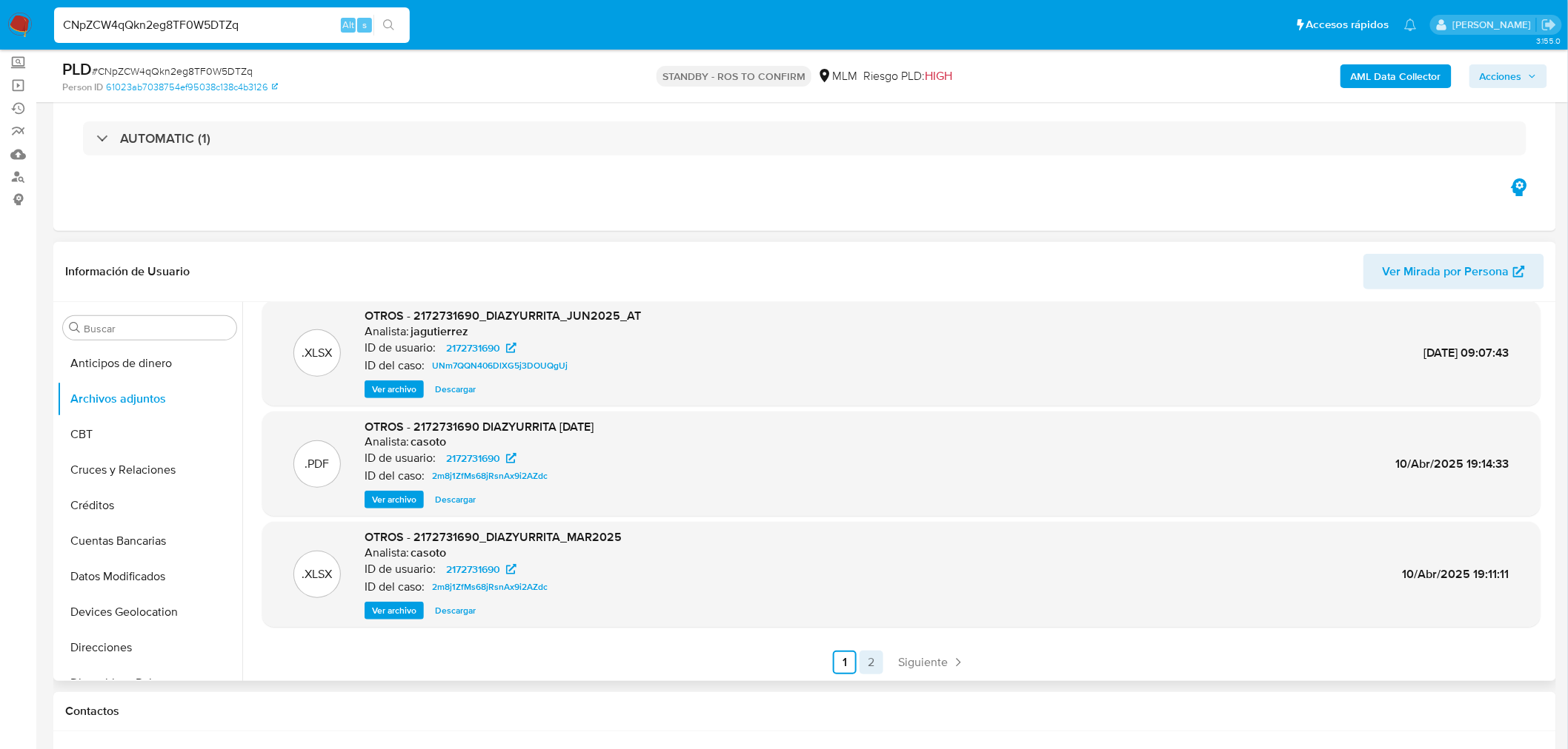
click at [864, 660] on link "2" at bounding box center [870, 662] width 23 height 23
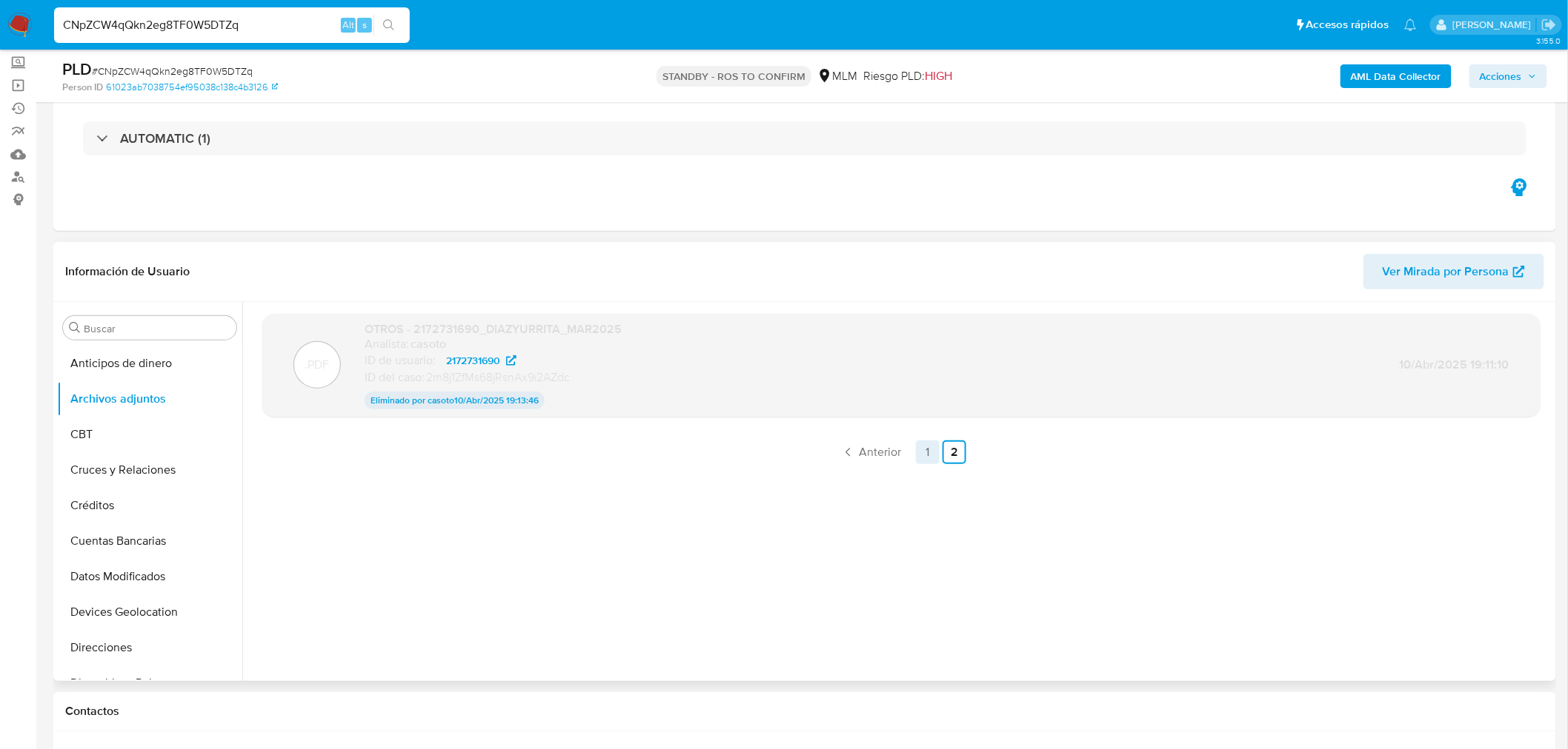
click at [921, 455] on link "1" at bounding box center [927, 452] width 23 height 23
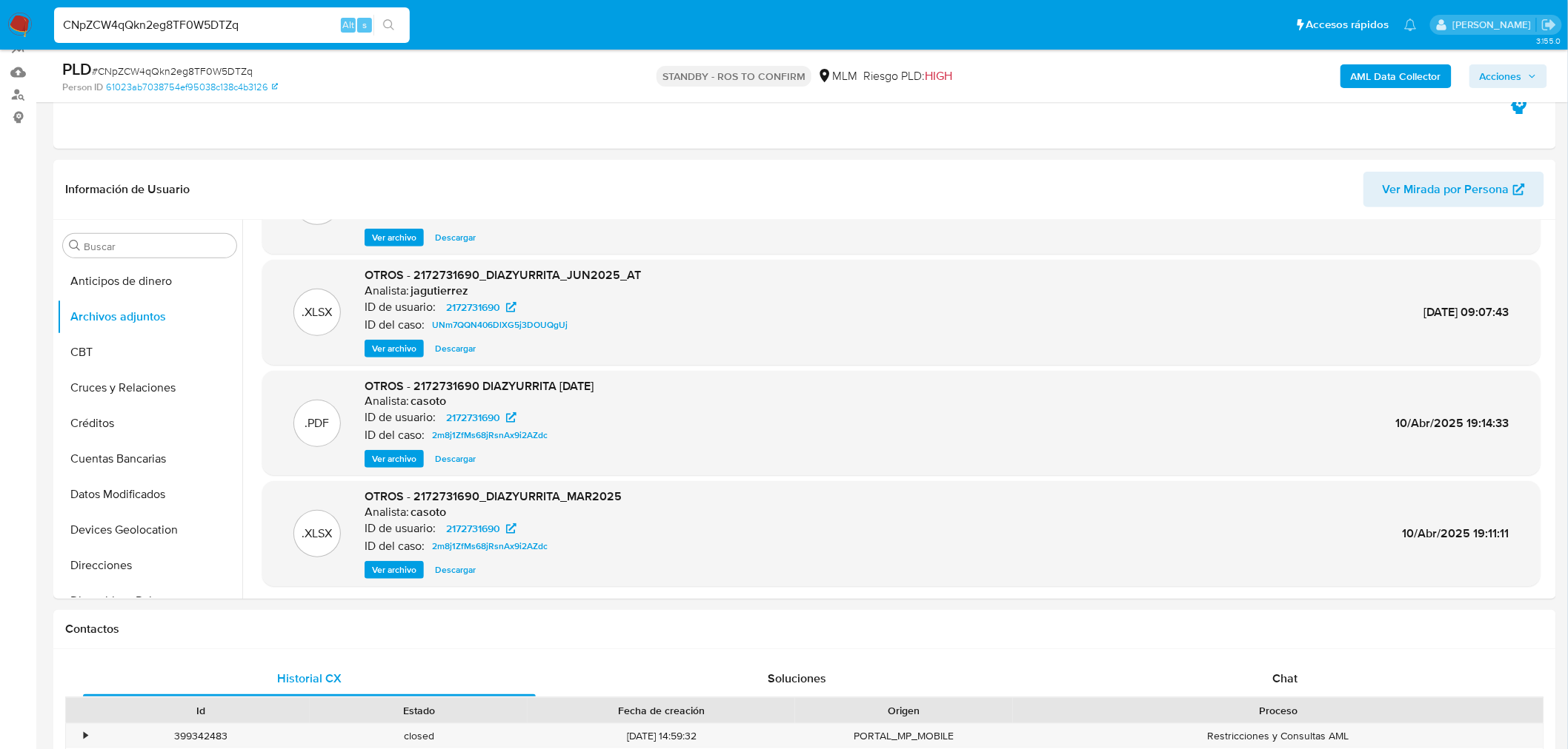
scroll to position [124, 0]
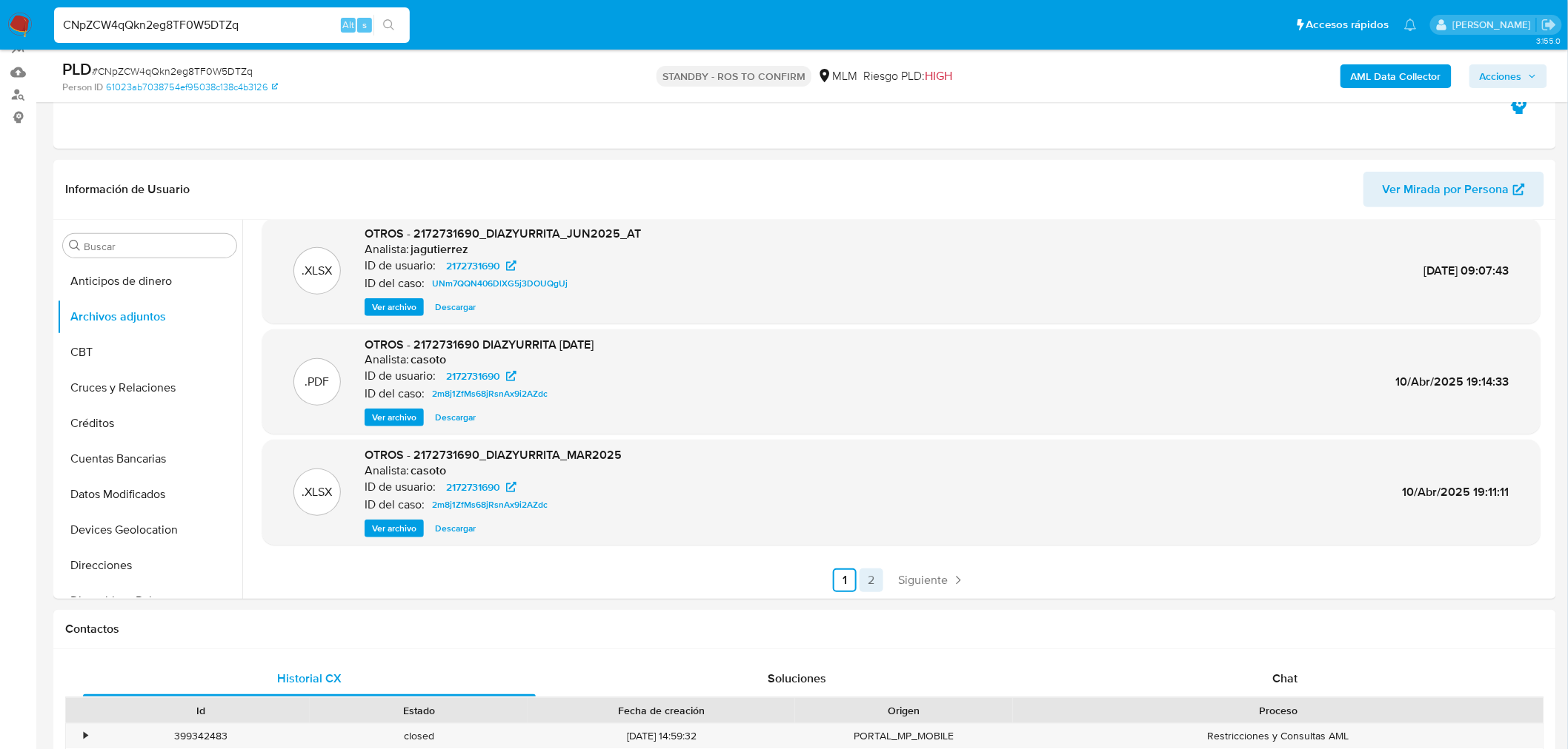
click at [864, 581] on link "2" at bounding box center [870, 580] width 23 height 23
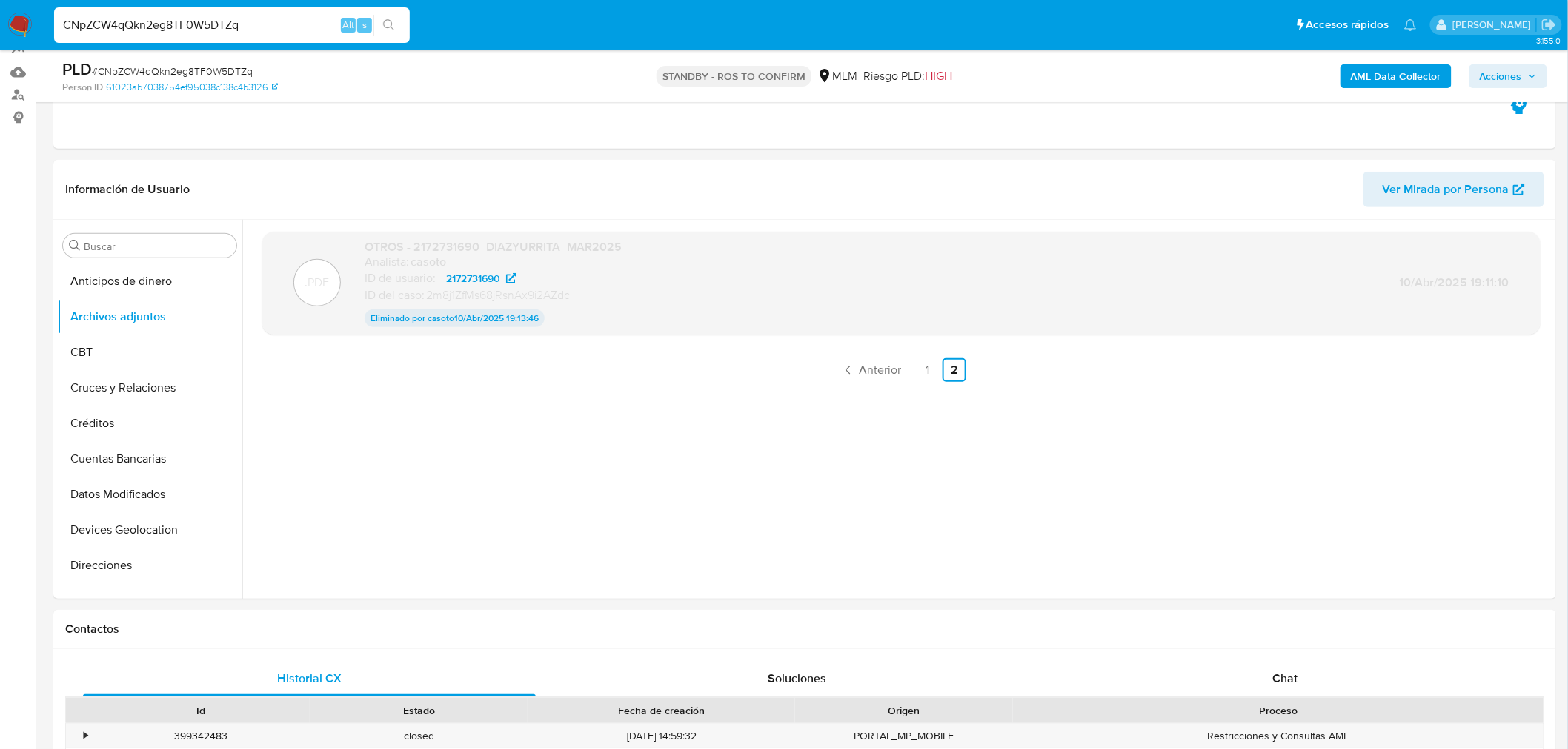
click at [923, 374] on link "1" at bounding box center [927, 370] width 23 height 23
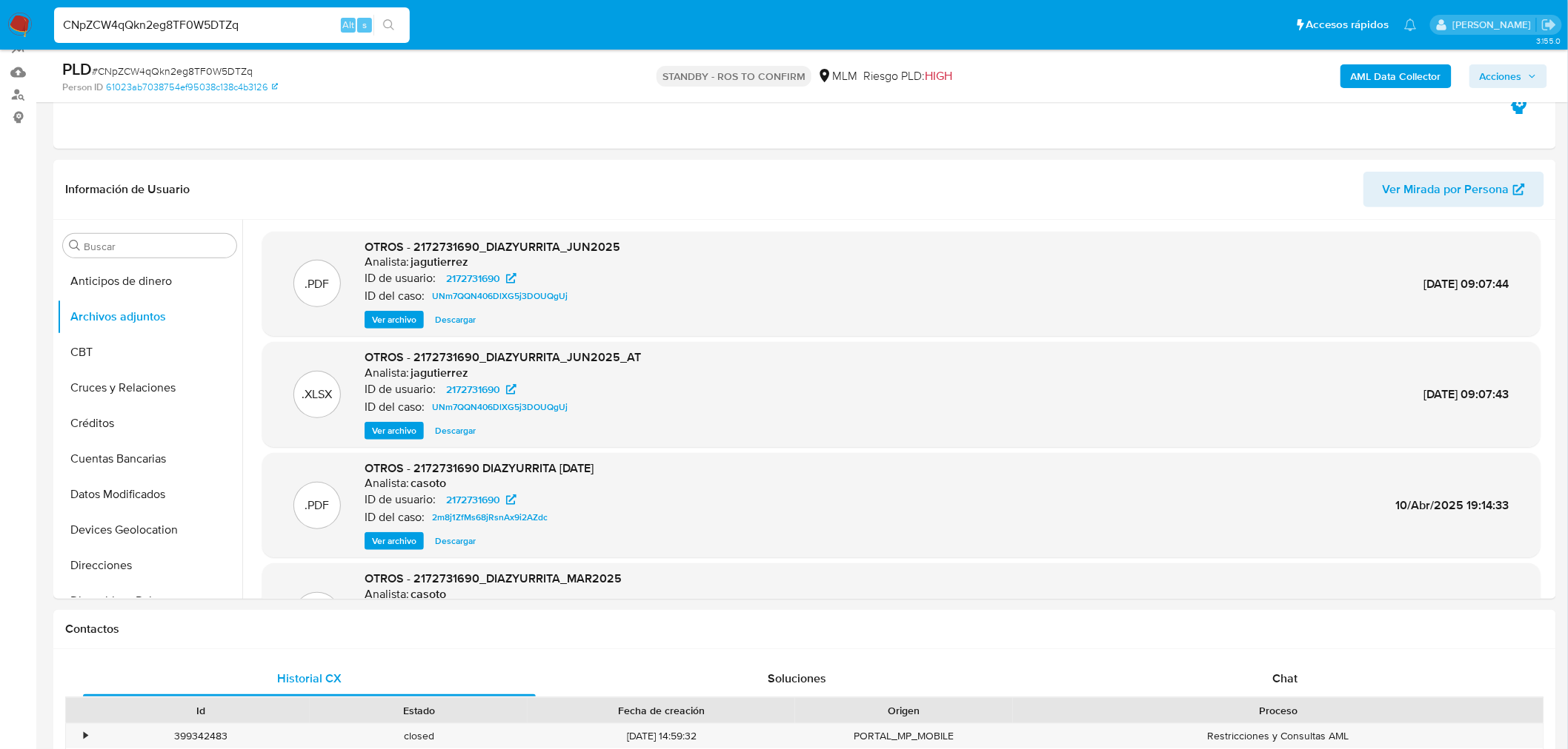
click at [213, 29] on input "CNpZCW4qQkn2eg8TF0W5DTZq" at bounding box center [232, 25] width 355 height 19
paste input "9mkXbHjjo7NjCb6vBCOYuPiv"
type input "9mkXbHjjo7NjCb6vBCOYuPiv"
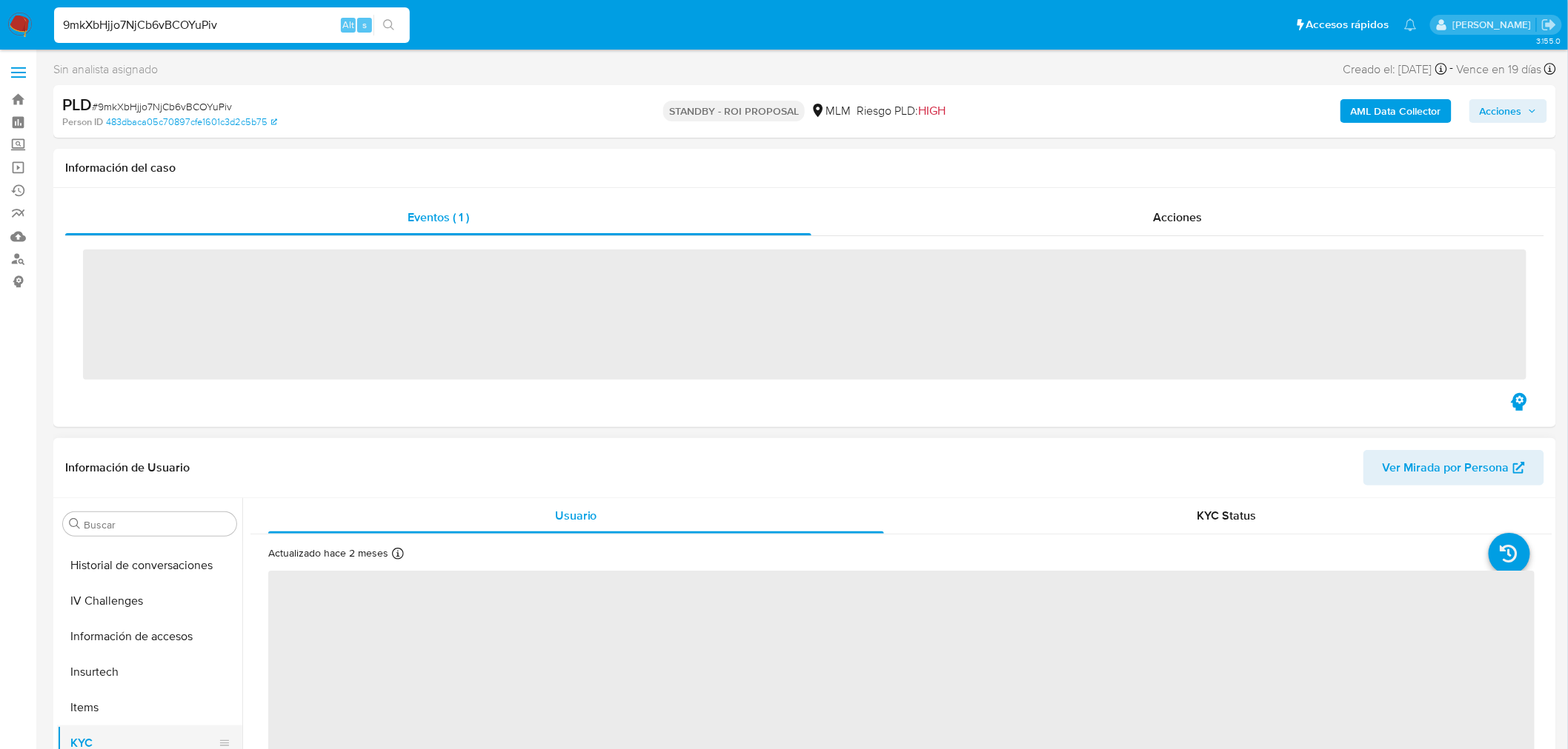
scroll to position [625, 0]
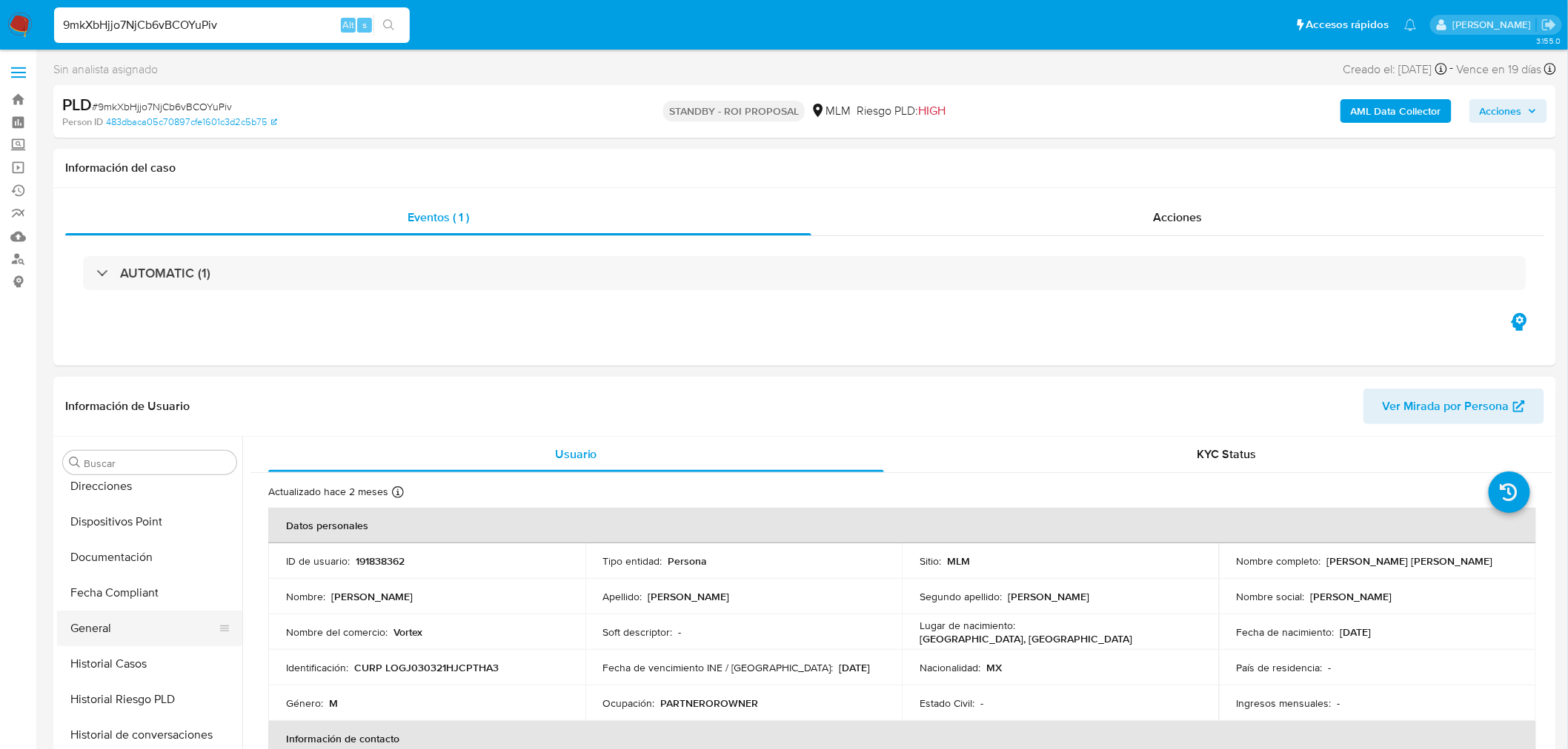
select select "10"
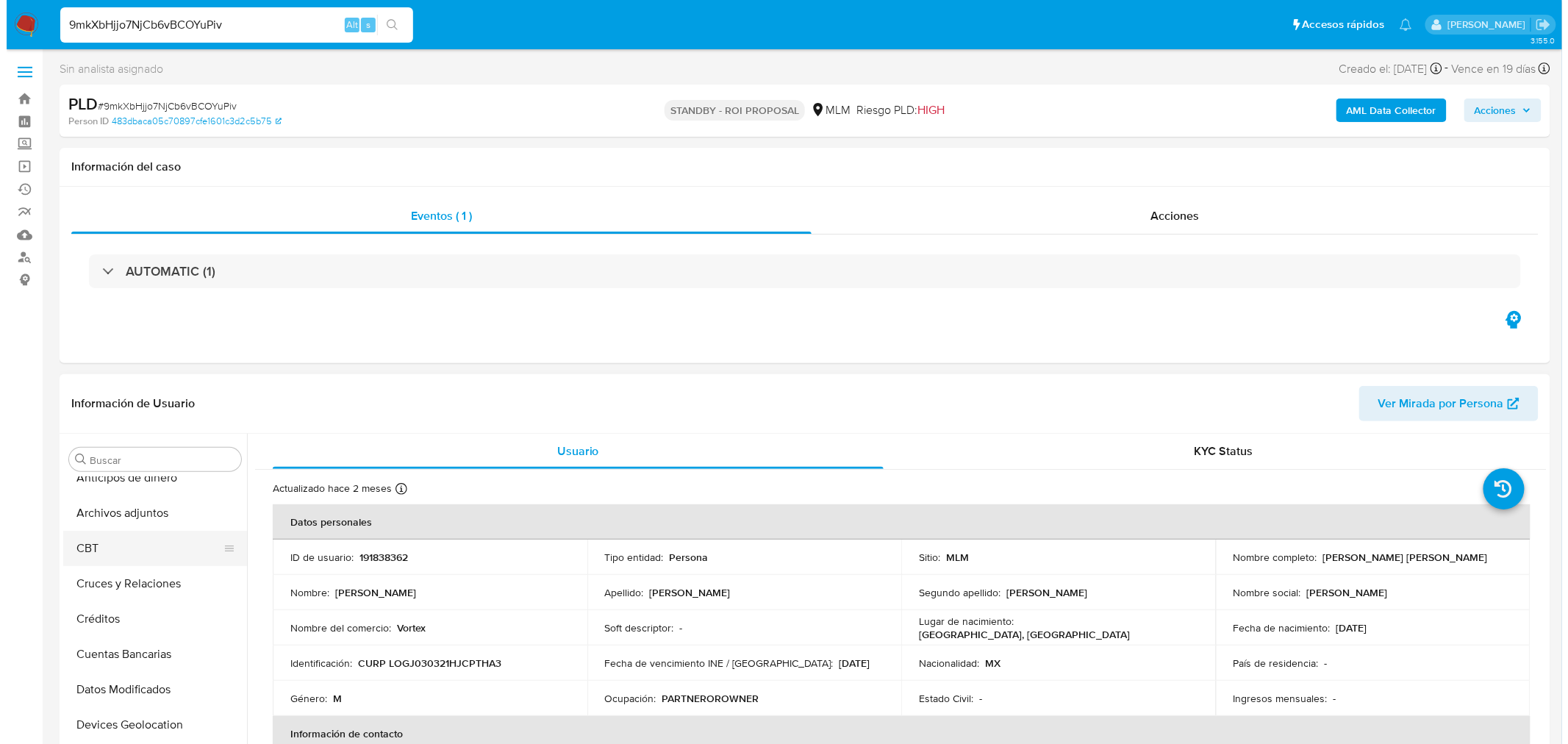
scroll to position [0, 0]
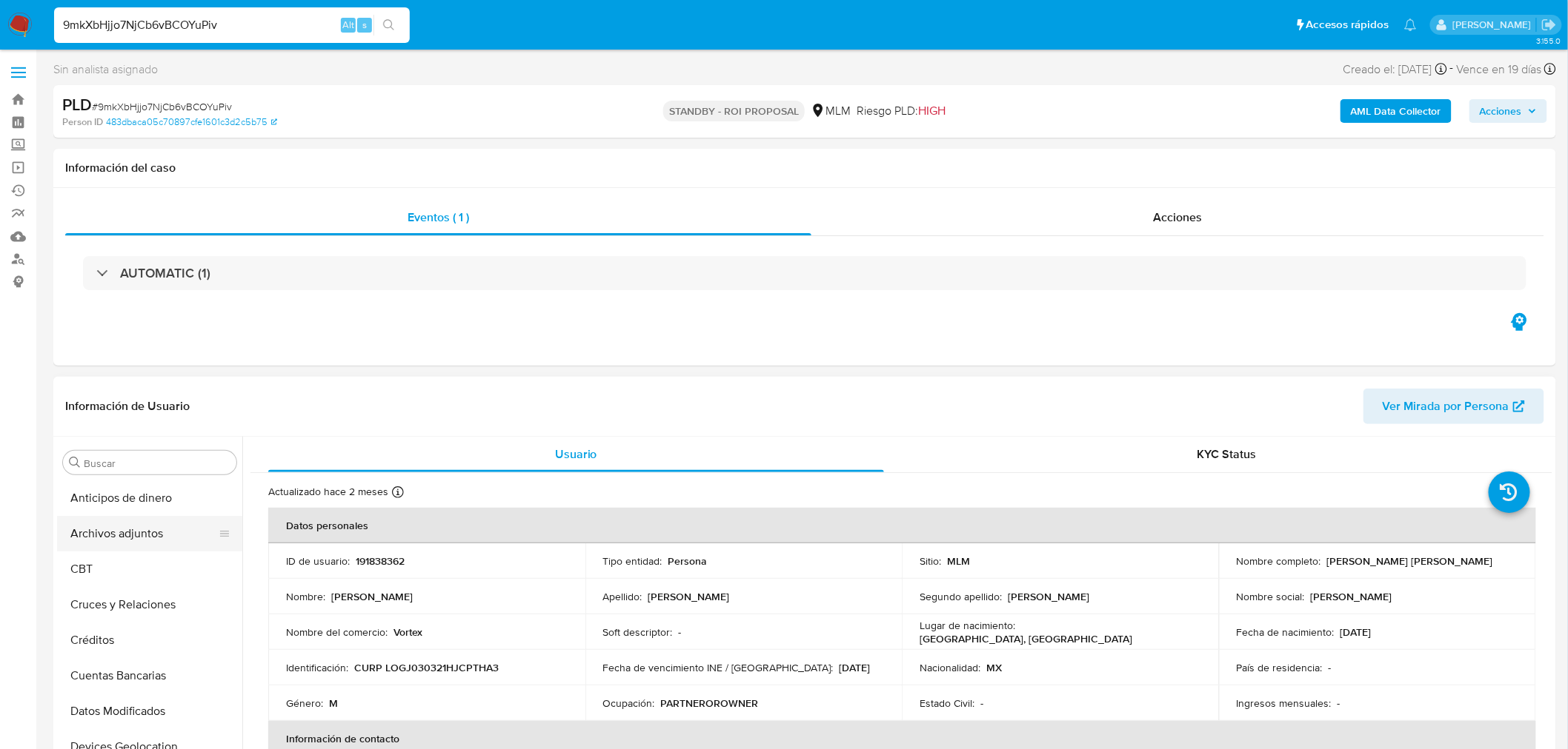
click at [135, 529] on button "Archivos adjuntos" at bounding box center [143, 533] width 174 height 35
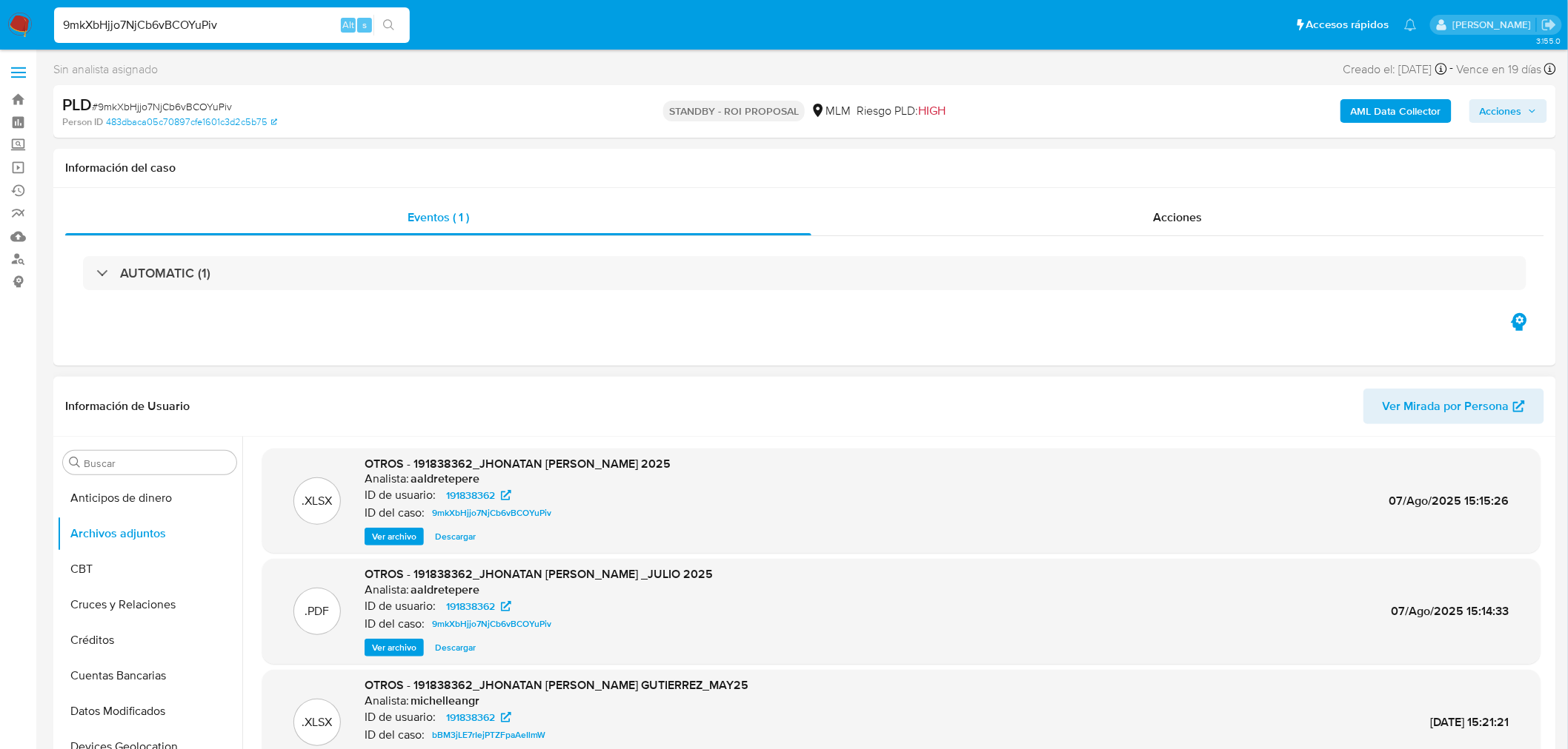
click at [397, 647] on span "Ver archivo" at bounding box center [393, 647] width 44 height 15
